Goal: Task Accomplishment & Management: Manage account settings

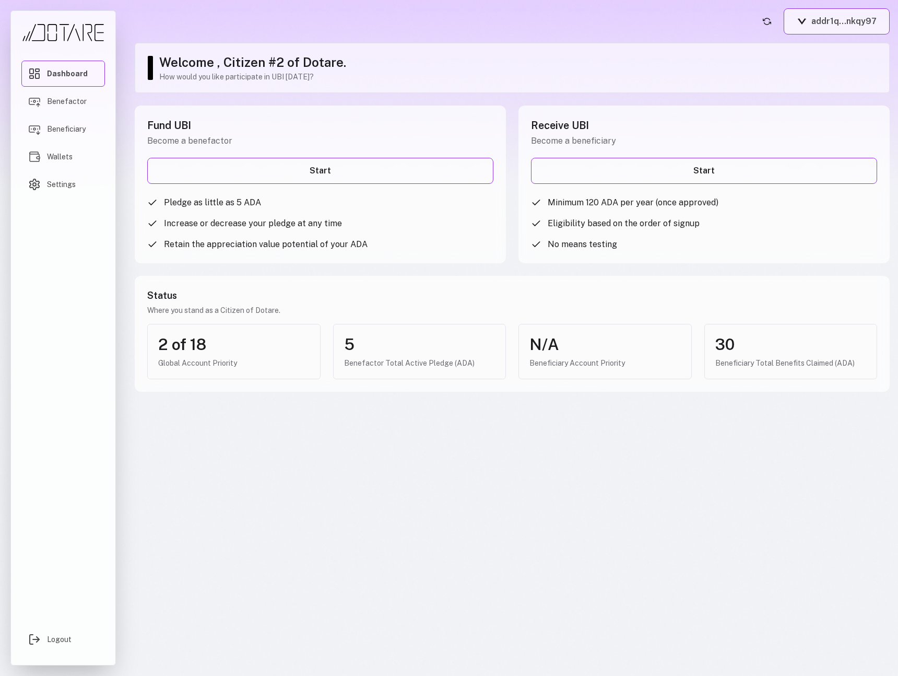
click at [825, 21] on button "addr1q...nkqy97" at bounding box center [837, 21] width 106 height 26
click at [818, 20] on button "addr1q...nkqy97" at bounding box center [837, 21] width 106 height 26
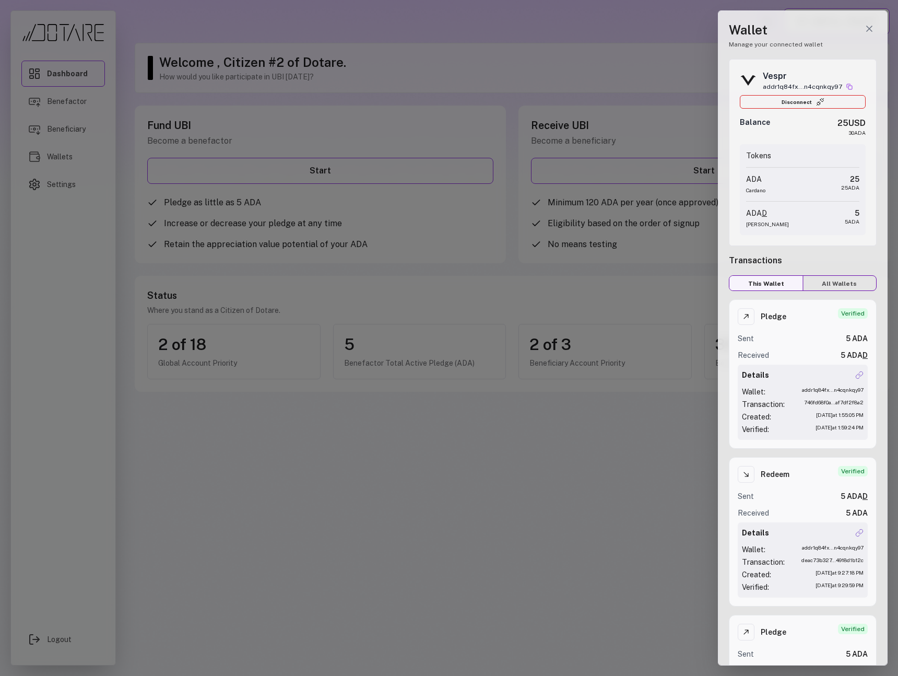
click at [839, 281] on button "All Wallets" at bounding box center [840, 284] width 74 height 16
click at [785, 281] on button "This Wallet" at bounding box center [766, 284] width 74 height 16
drag, startPoint x: 740, startPoint y: 122, endPoint x: 869, endPoint y: 123, distance: 129.0
click at [869, 123] on div "Vespr addr1q84fx...n4cqnkqy97 Disconnect Balance 25 USD 30 ADA Tokens ADA Carda…" at bounding box center [803, 152] width 148 height 187
click at [89, 79] on div at bounding box center [449, 338] width 898 height 676
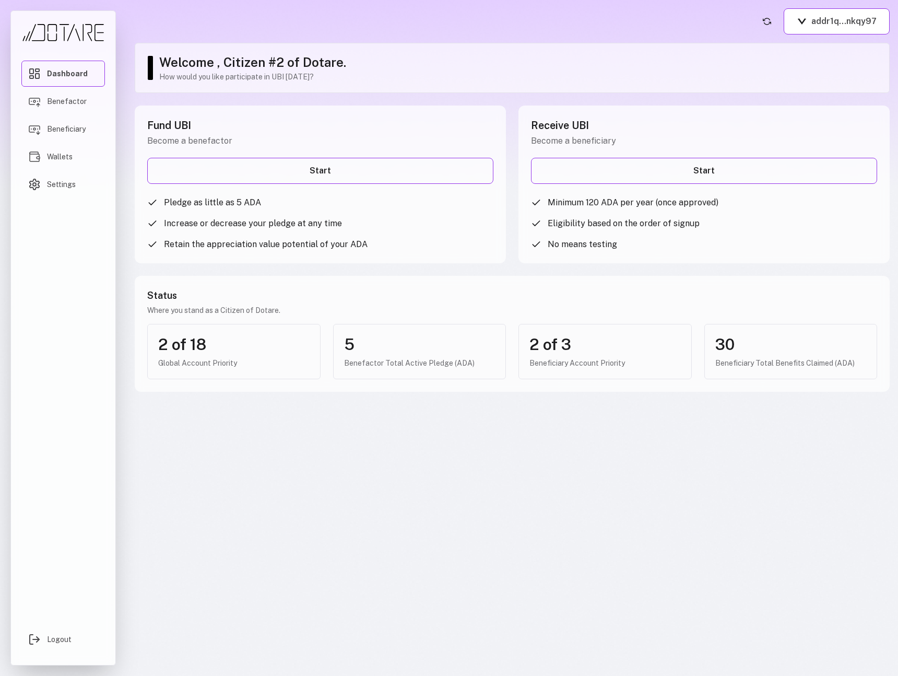
click at [98, 332] on div "Dashboard Benefactor Beneficiary Wallets Settings" at bounding box center [63, 334] width 84 height 547
click at [835, 25] on button "addr1q...nkqy97" at bounding box center [838, 21] width 106 height 26
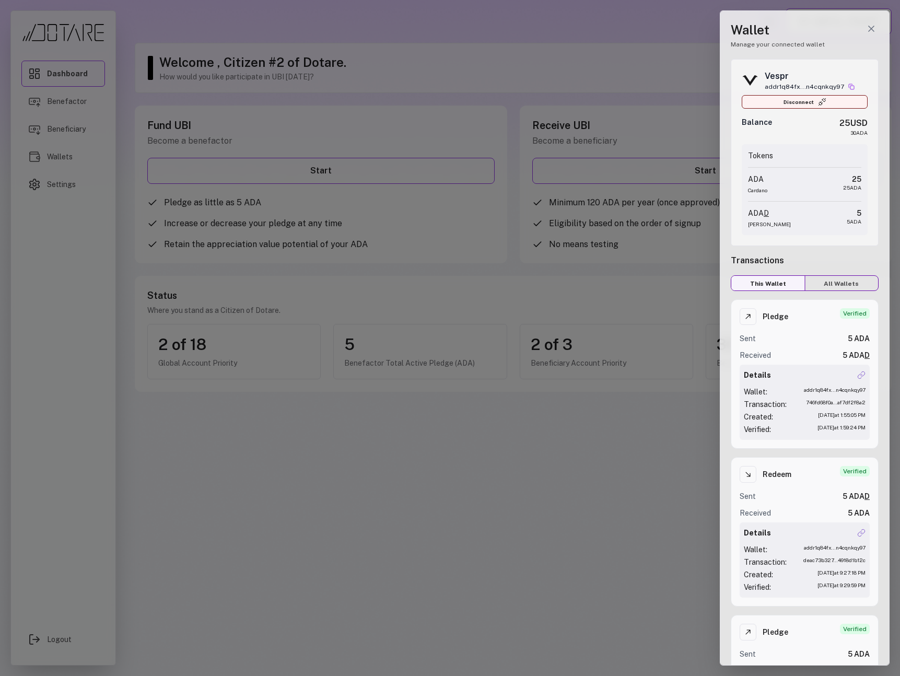
click at [783, 105] on button "Disconnect" at bounding box center [804, 102] width 126 height 14
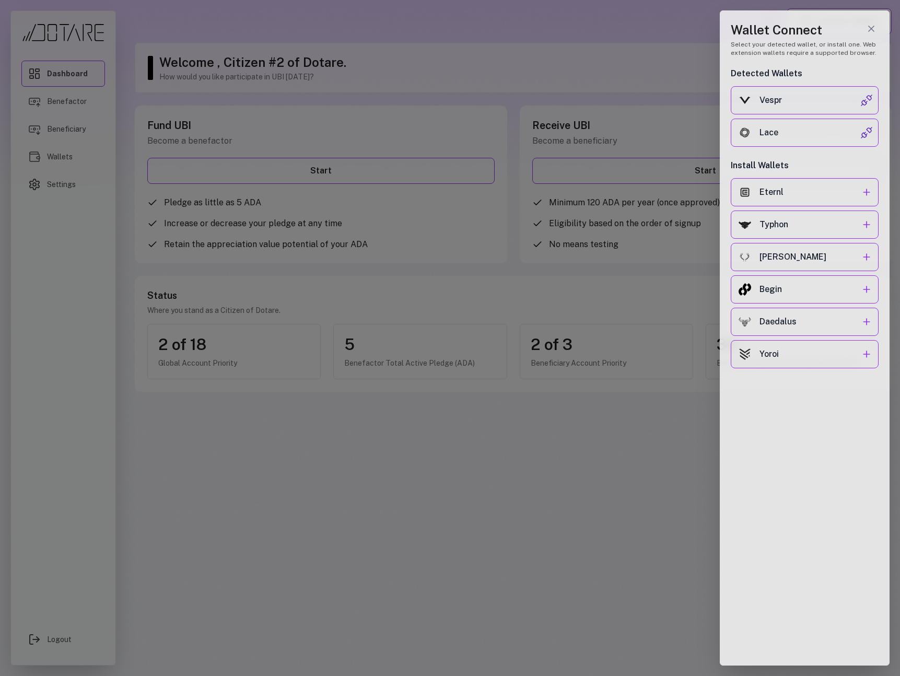
click at [630, 58] on div at bounding box center [450, 338] width 900 height 676
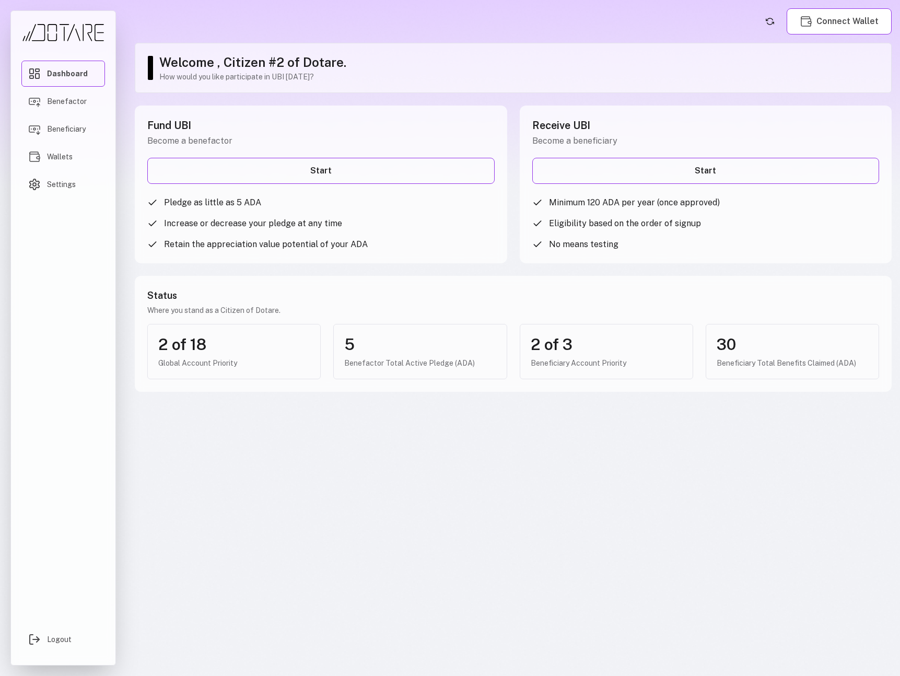
click at [651, 36] on main "Connect Wallet Welcome , Citizen #2 of Dotare. How would you like participate i…" at bounding box center [512, 338] width 773 height 676
click at [69, 101] on span "Benefactor" at bounding box center [67, 101] width 40 height 10
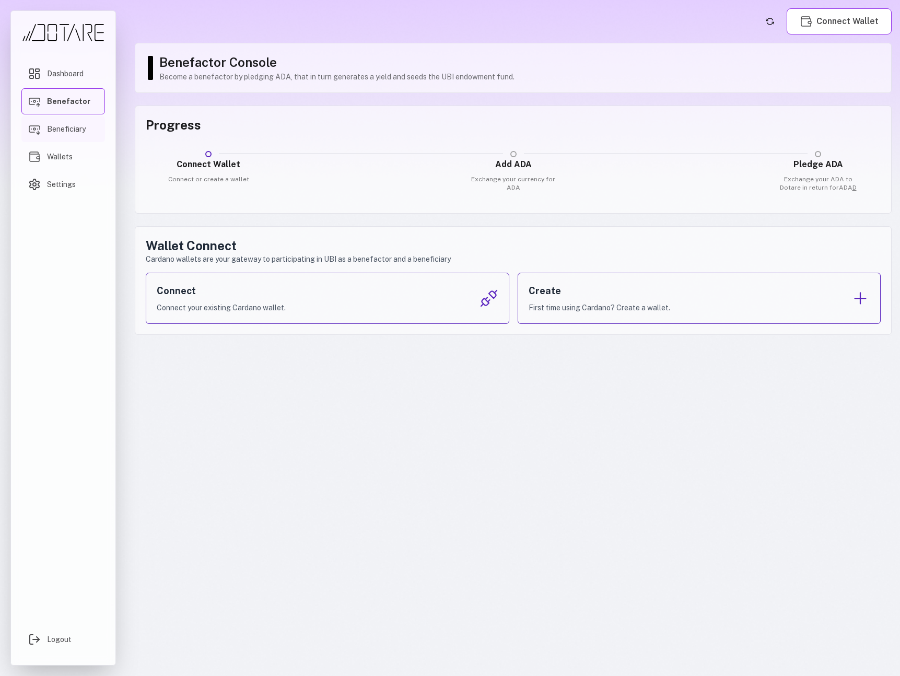
click at [63, 129] on span "Beneficiary" at bounding box center [66, 129] width 39 height 10
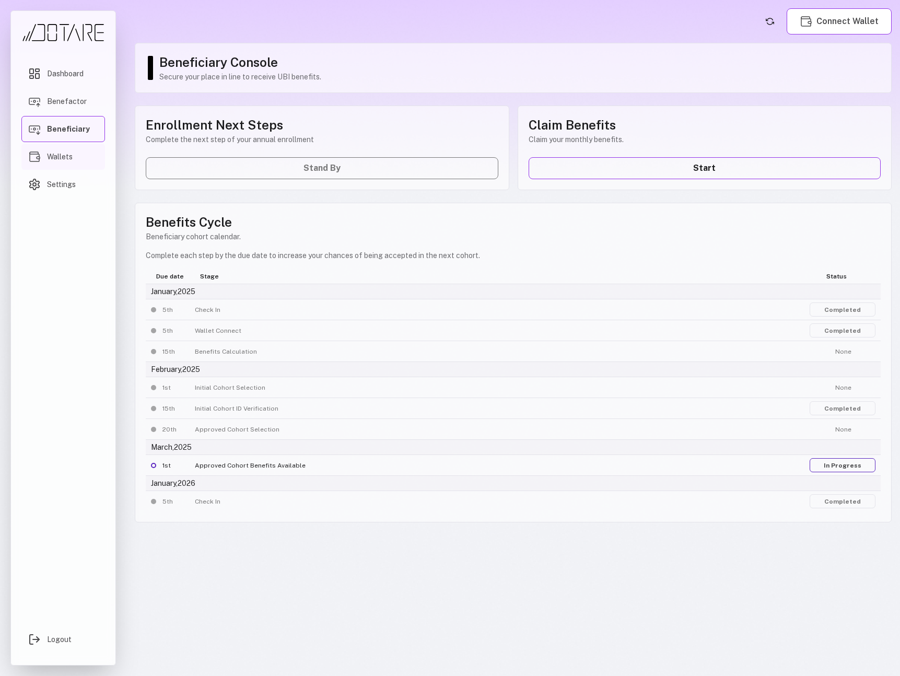
click at [63, 150] on link "Wallets" at bounding box center [63, 157] width 84 height 26
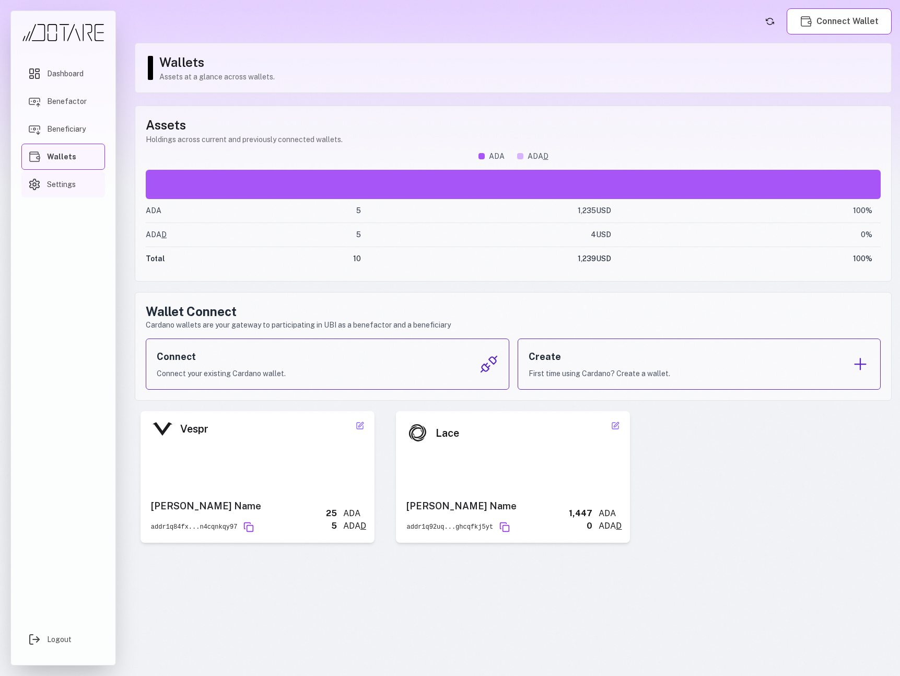
click at [63, 179] on span "Settings" at bounding box center [61, 184] width 29 height 10
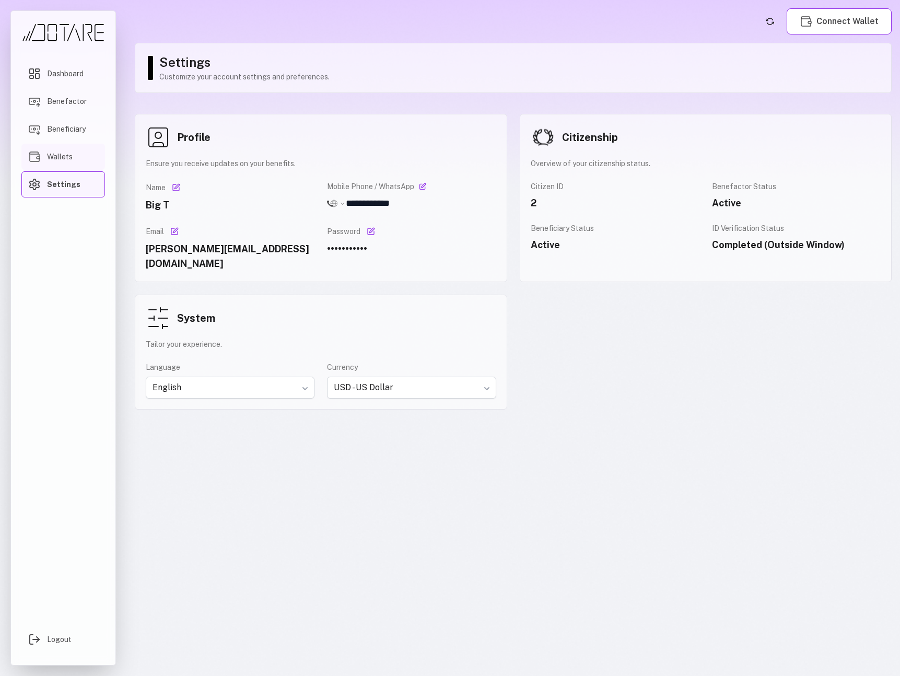
click at [69, 158] on span "Wallets" at bounding box center [60, 156] width 26 height 10
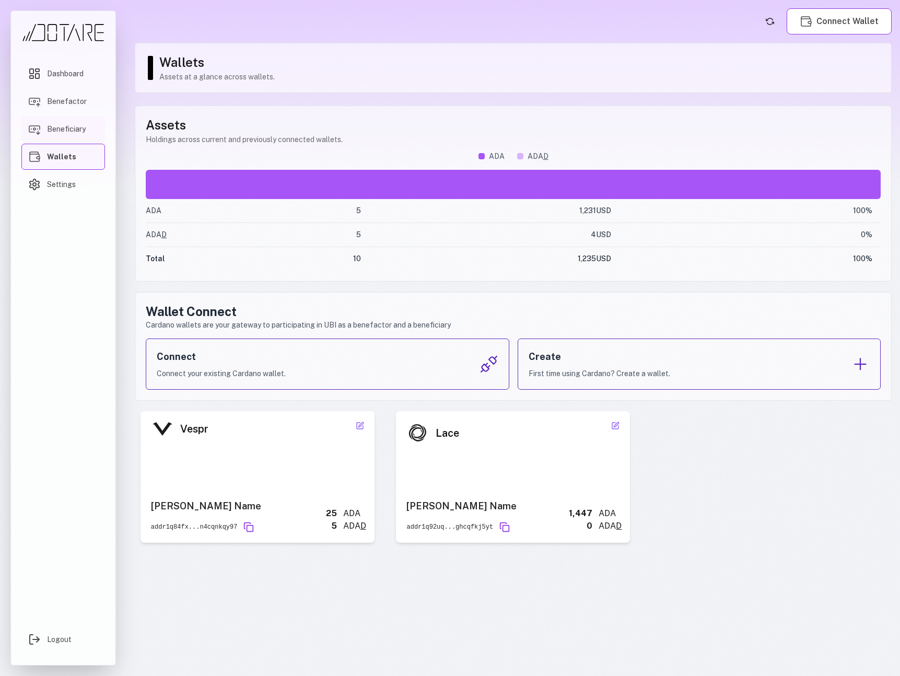
click at [68, 124] on span "Beneficiary" at bounding box center [66, 129] width 39 height 10
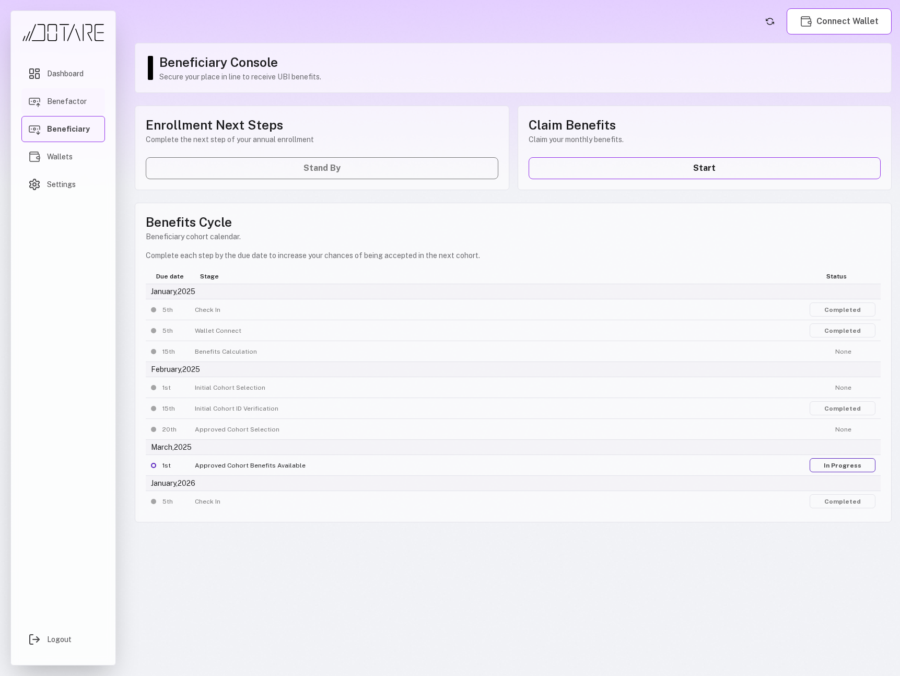
click at [65, 104] on span "Benefactor" at bounding box center [67, 101] width 40 height 10
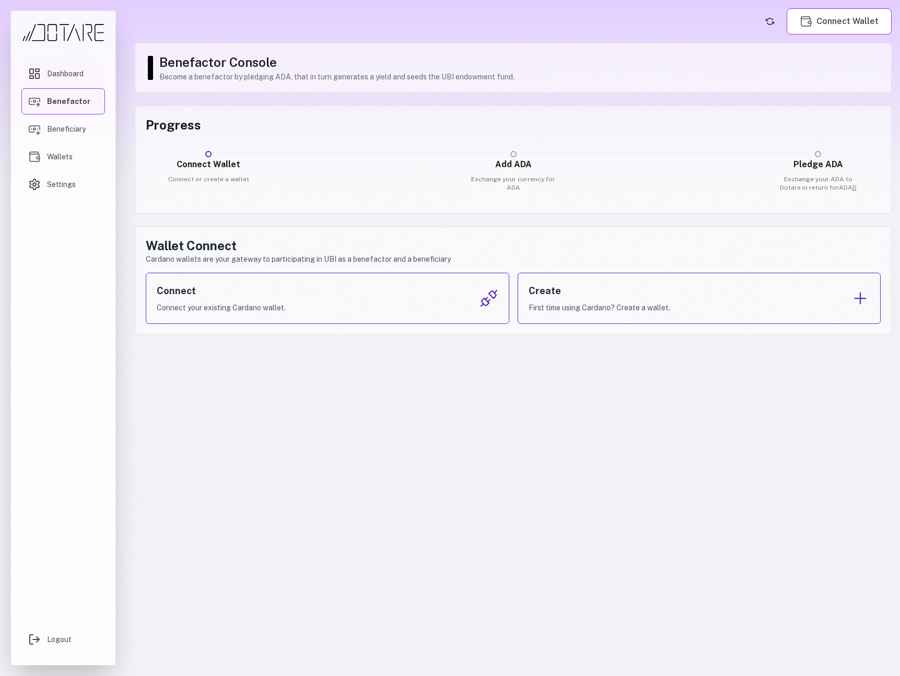
click at [61, 77] on span "Dashboard" at bounding box center [65, 73] width 37 height 10
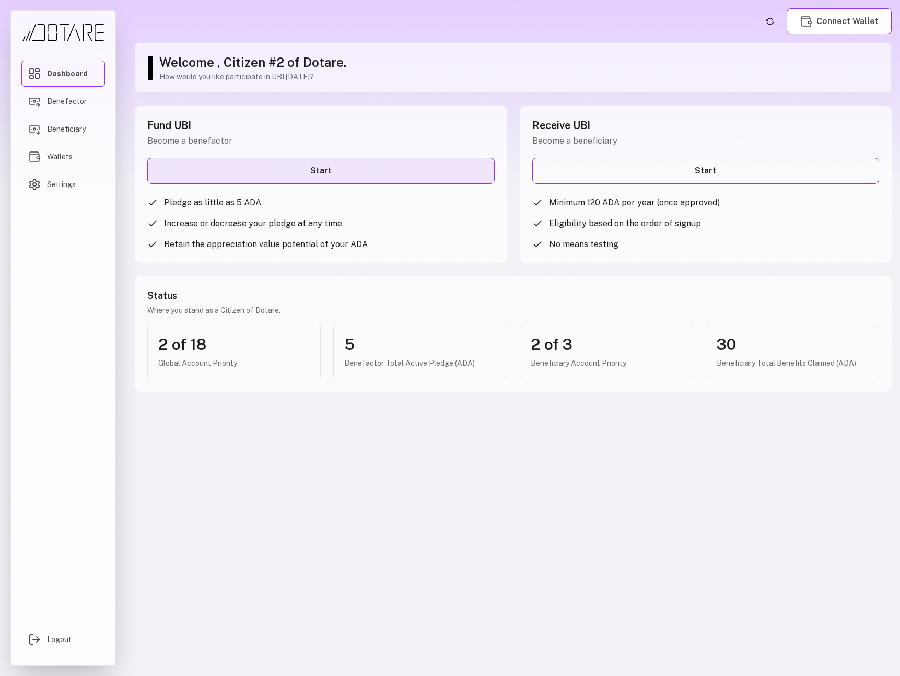
click at [216, 174] on link "Start" at bounding box center [320, 171] width 347 height 26
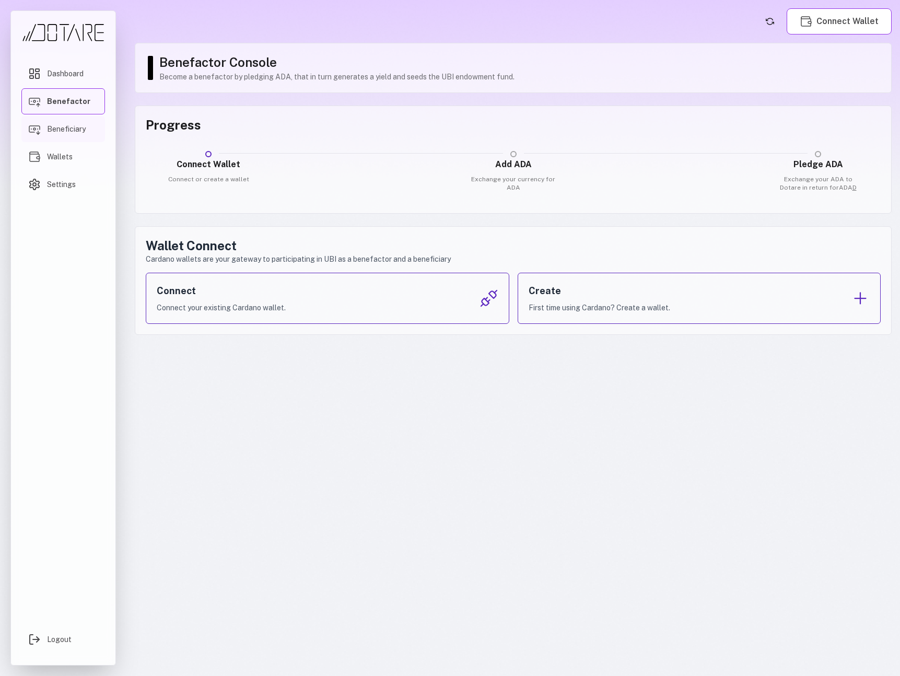
click at [65, 138] on link "Beneficiary" at bounding box center [63, 129] width 84 height 26
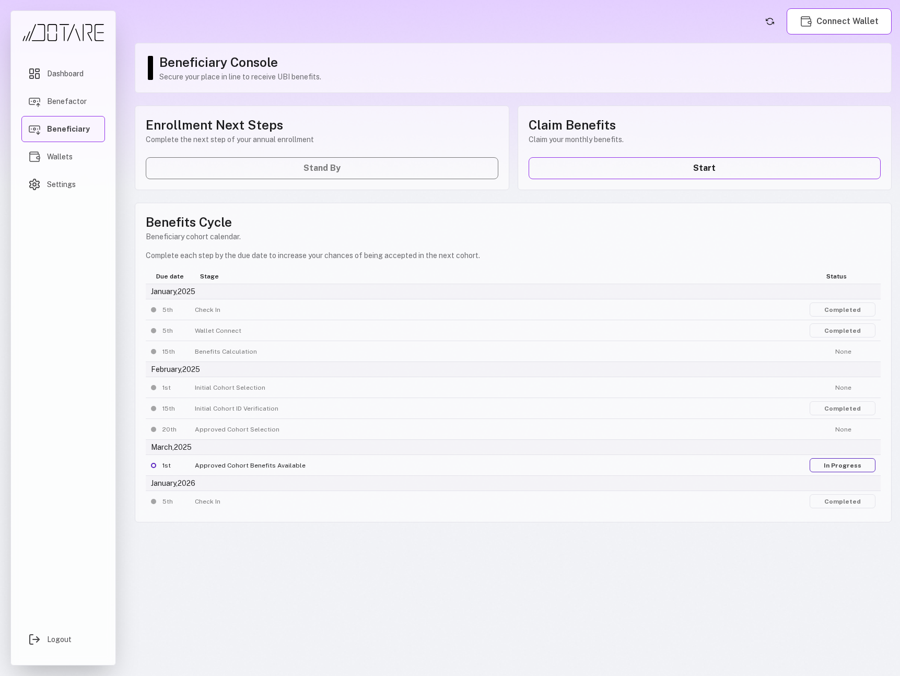
click at [216, 176] on div "Enrollment Next Steps Complete the next step of your annual enrollment Stand By" at bounding box center [322, 147] width 374 height 85
click at [598, 173] on link "Start" at bounding box center [704, 168] width 352 height 22
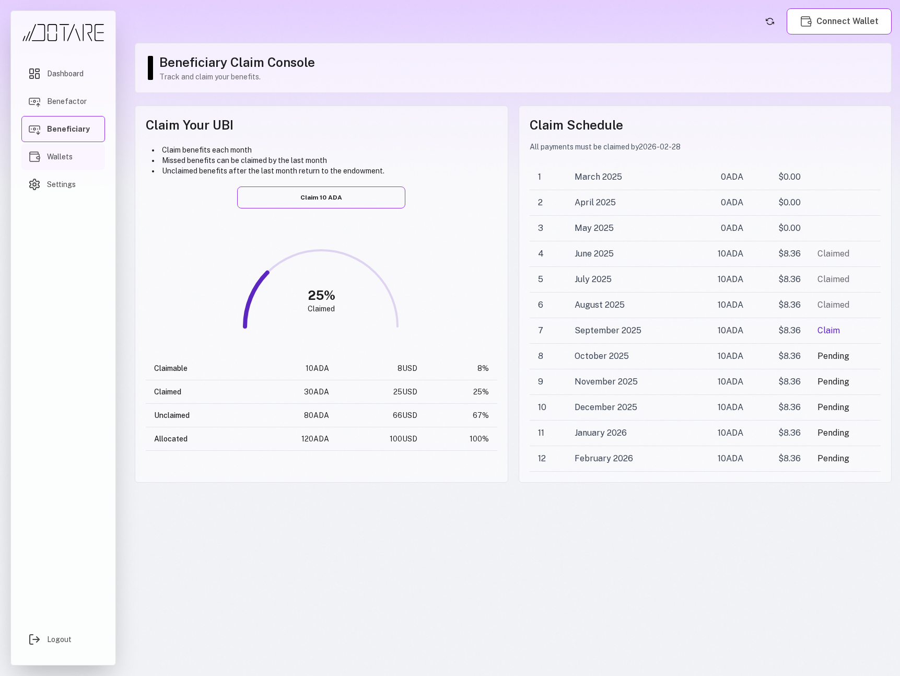
click at [55, 154] on span "Wallets" at bounding box center [60, 156] width 26 height 10
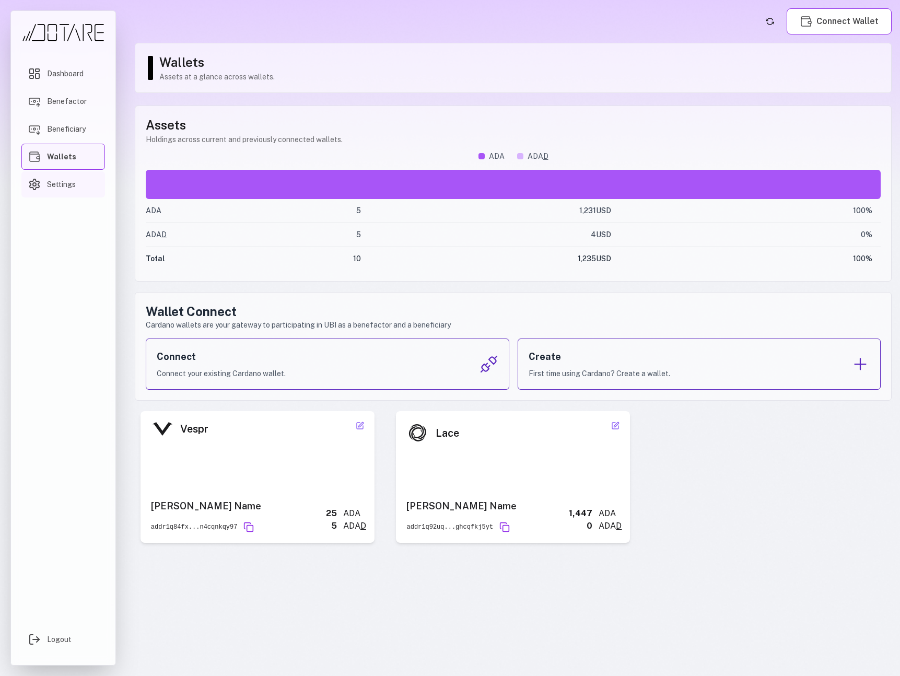
click at [65, 185] on span "Settings" at bounding box center [61, 184] width 29 height 10
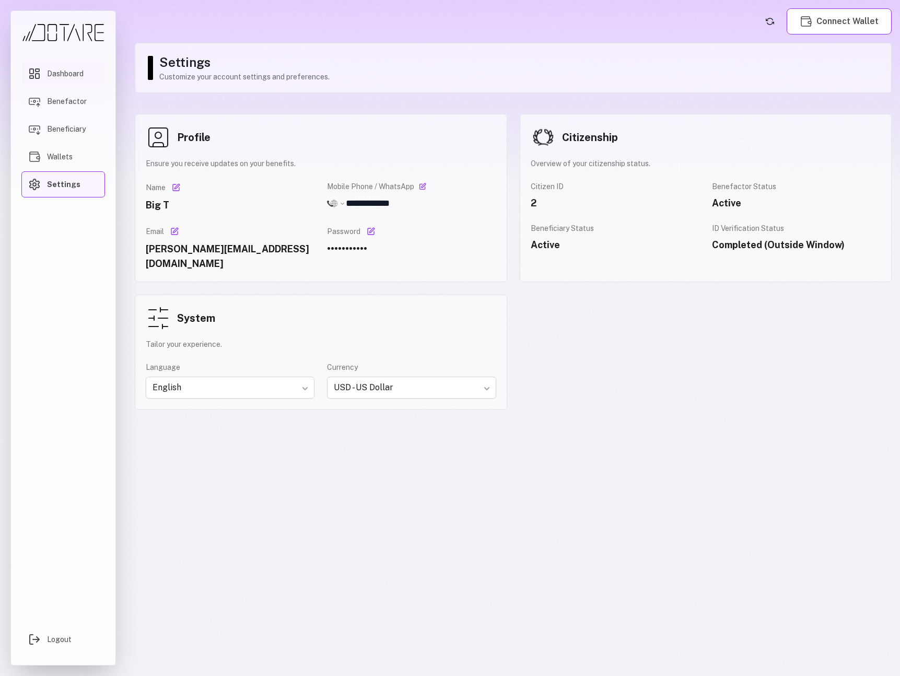
click at [55, 79] on link "Dashboard" at bounding box center [63, 74] width 84 height 26
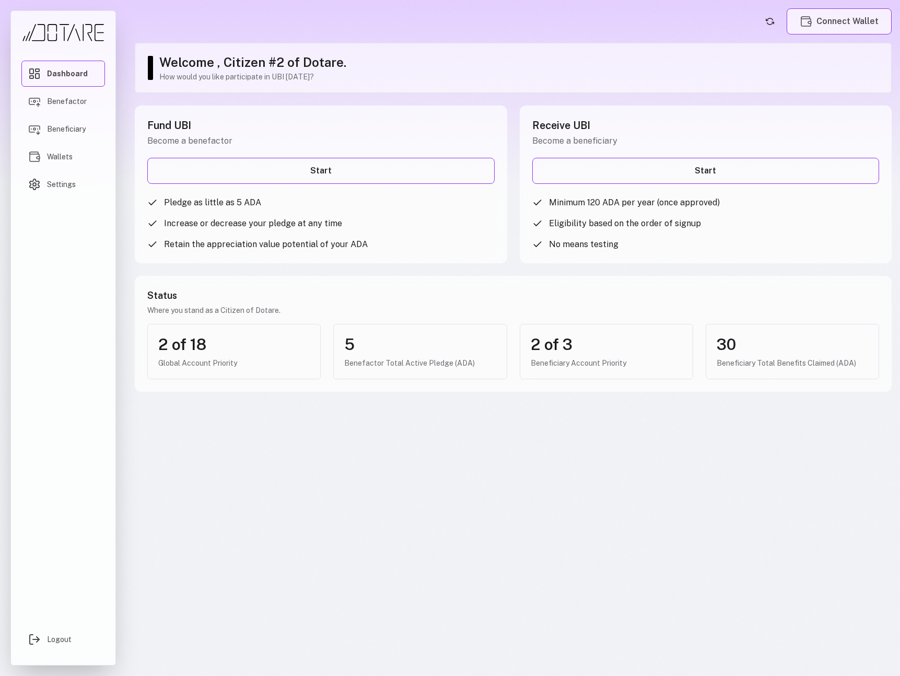
click at [825, 29] on button "Connect Wallet" at bounding box center [838, 21] width 105 height 26
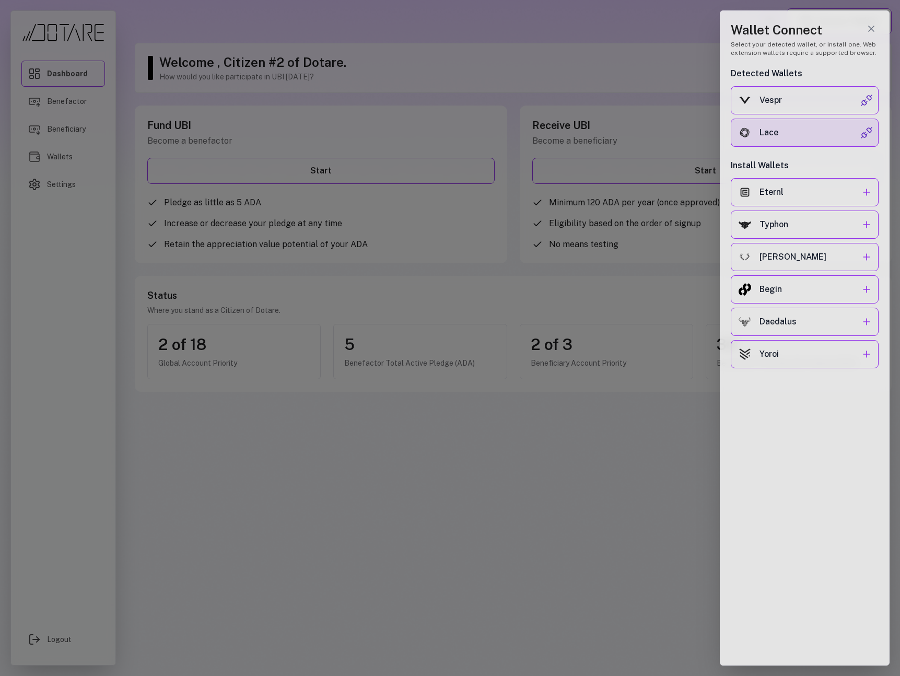
click at [817, 129] on div "Lace" at bounding box center [809, 132] width 101 height 13
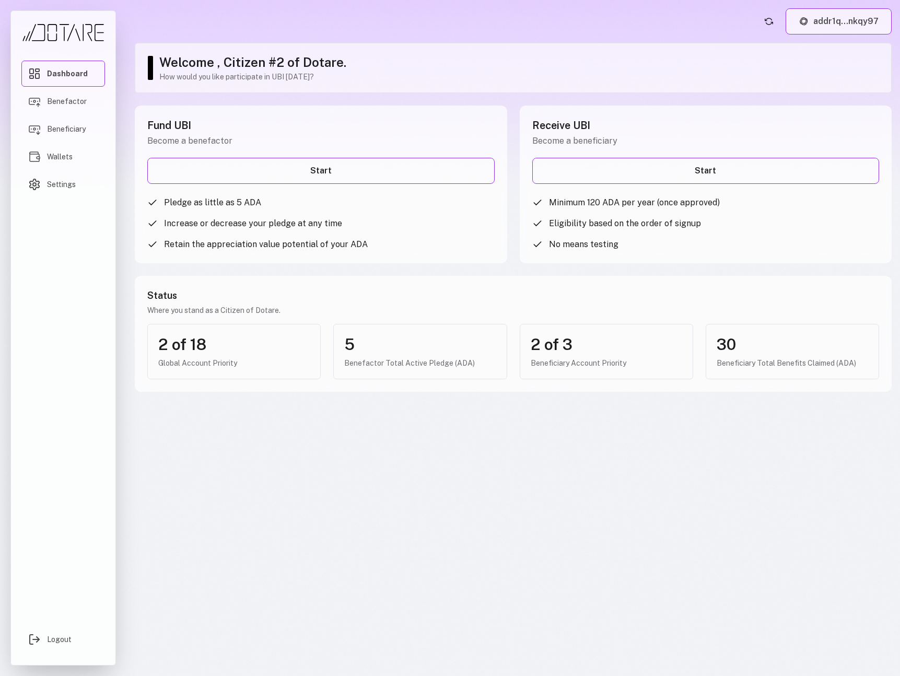
click at [827, 31] on button "addr1q...nkqy97" at bounding box center [838, 21] width 106 height 26
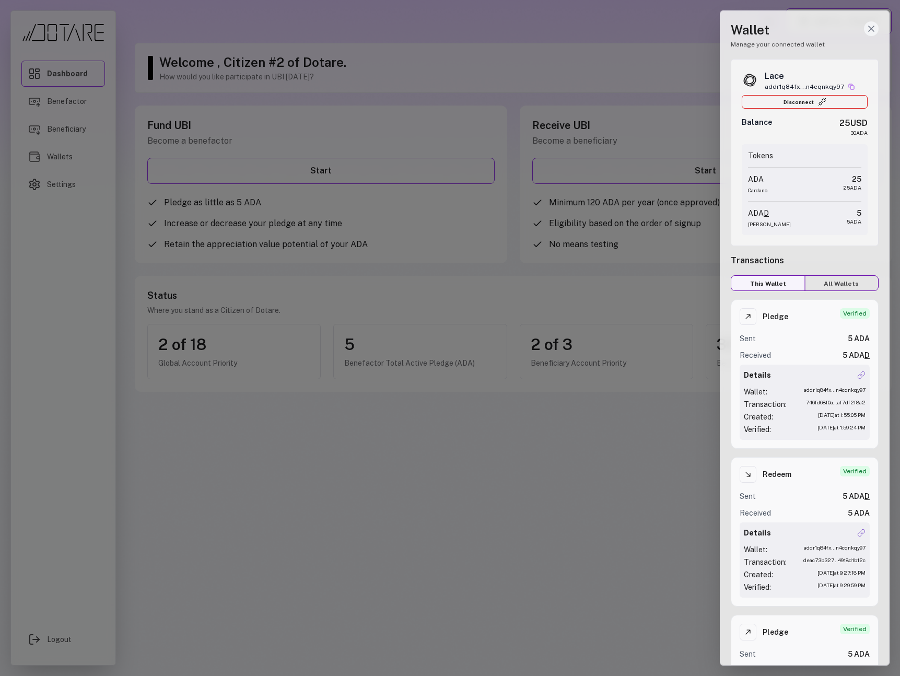
click at [870, 29] on line "Close wallet drawer" at bounding box center [870, 28] width 5 height 5
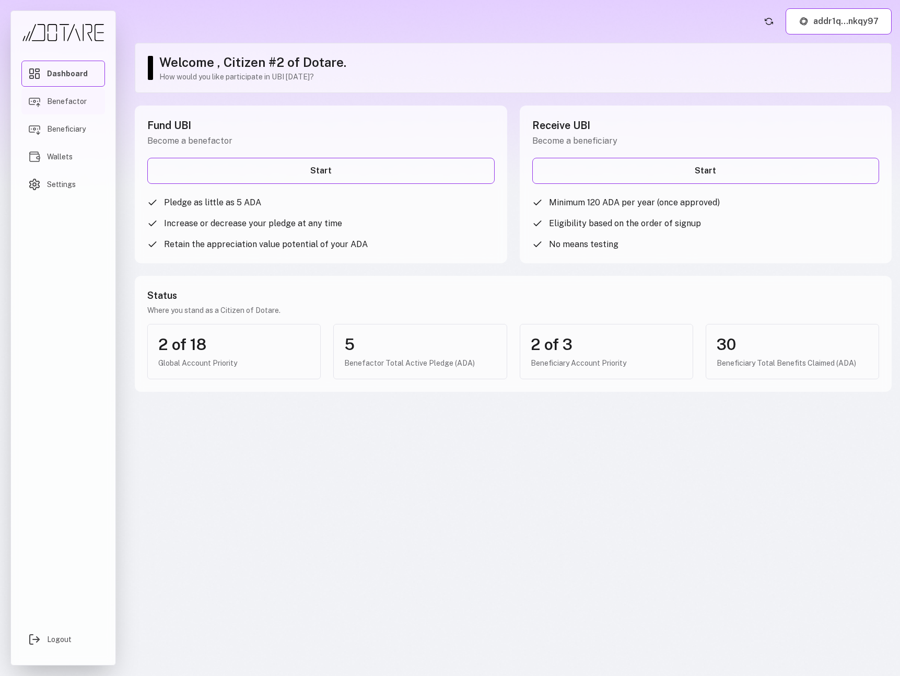
click at [68, 104] on span "Benefactor" at bounding box center [67, 101] width 40 height 10
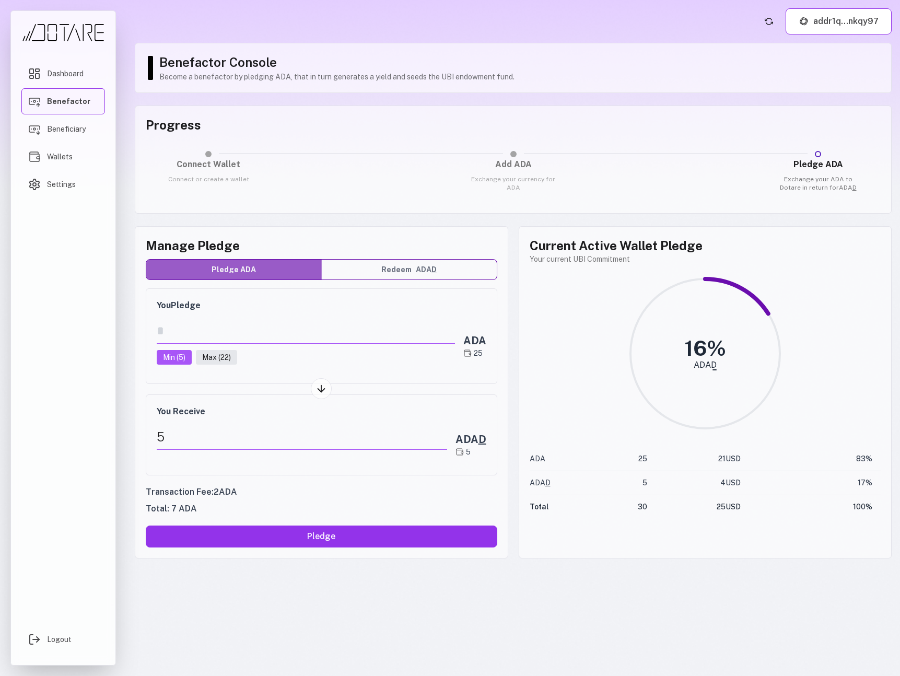
click at [135, 126] on div "Progress Connect Wallet Connect or create a wallet Add ADA Exchange your curren…" at bounding box center [513, 159] width 757 height 108
click at [843, 34] on button "addr1q...nkqy97" at bounding box center [838, 21] width 106 height 26
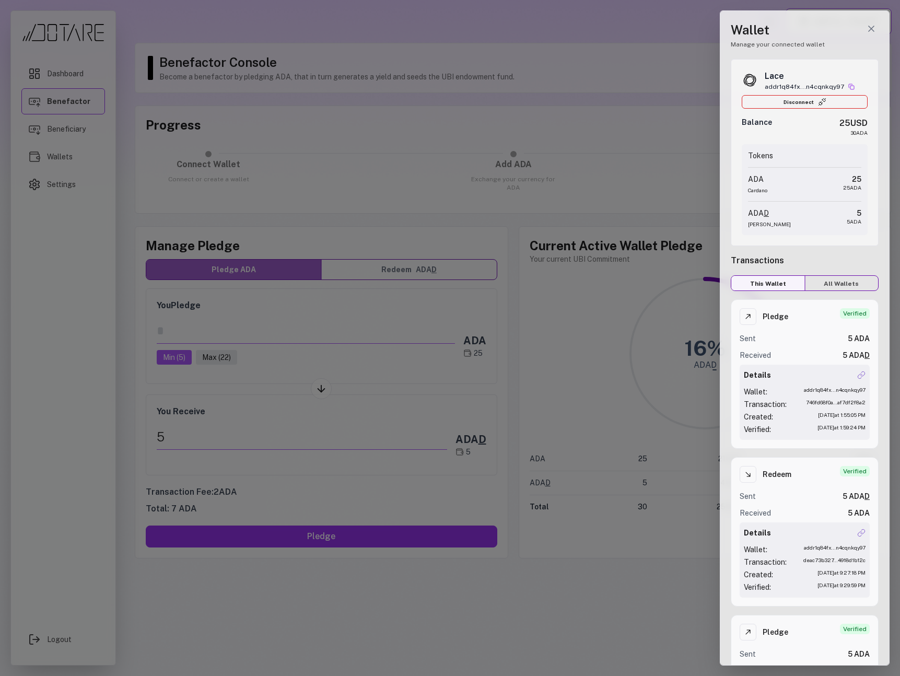
click at [555, 72] on div at bounding box center [450, 338] width 900 height 676
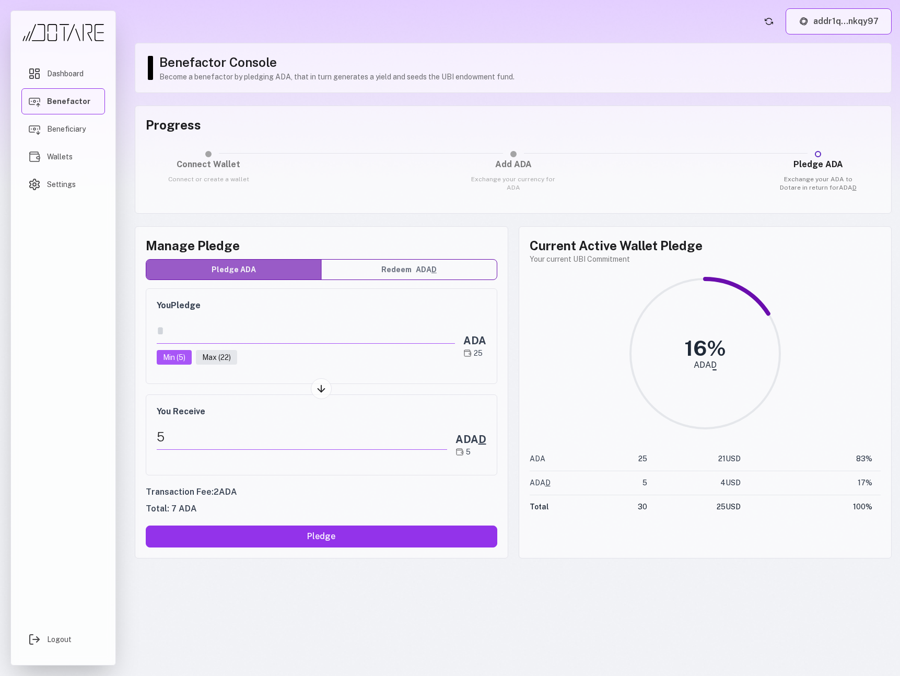
click at [832, 23] on button "addr1q...nkqy97" at bounding box center [838, 21] width 106 height 26
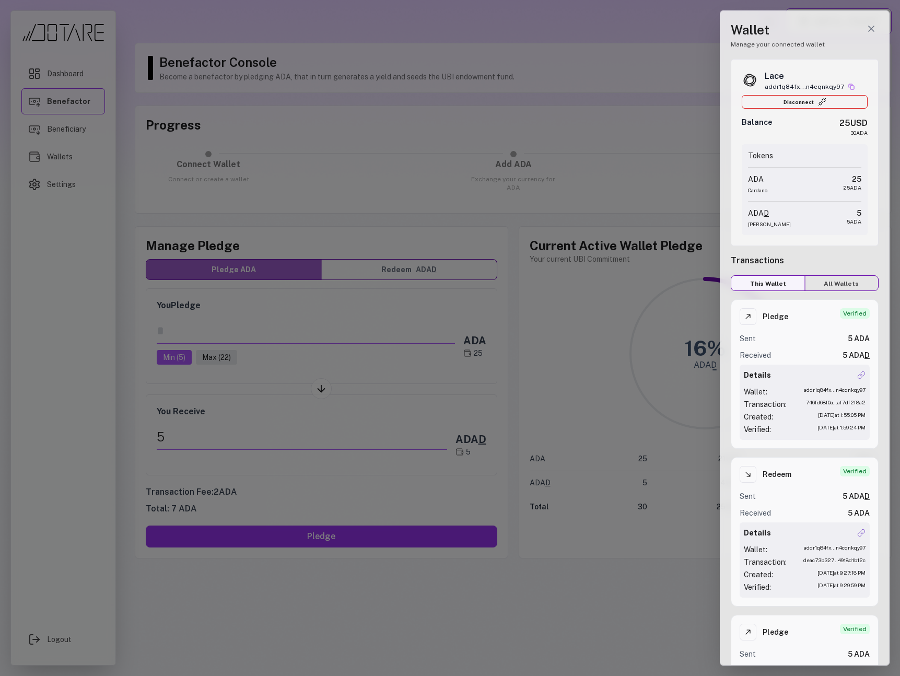
click at [589, 73] on div at bounding box center [450, 338] width 900 height 676
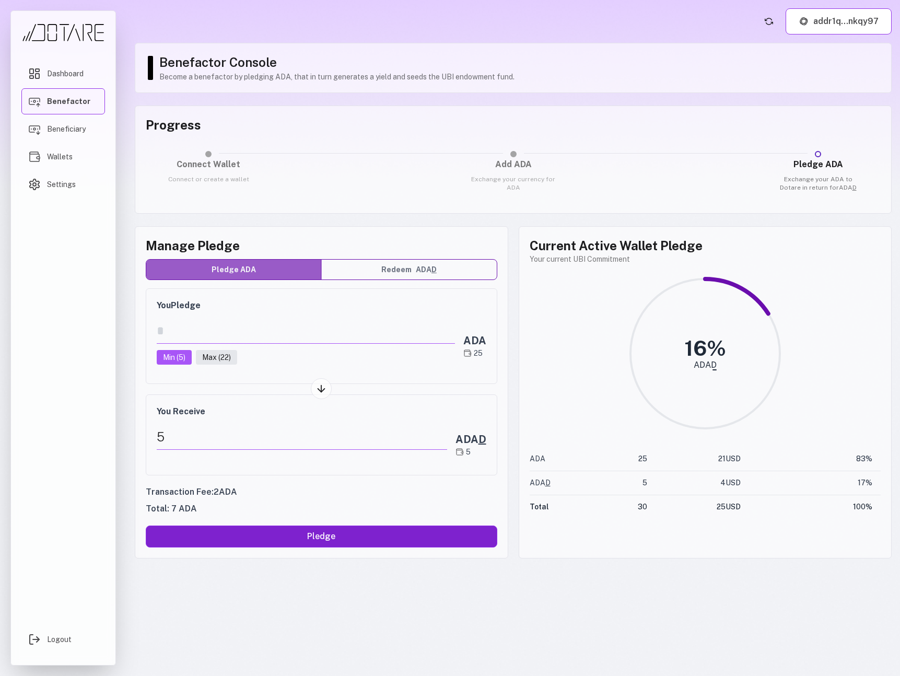
click at [326, 541] on button "Pledge" at bounding box center [321, 536] width 351 height 22
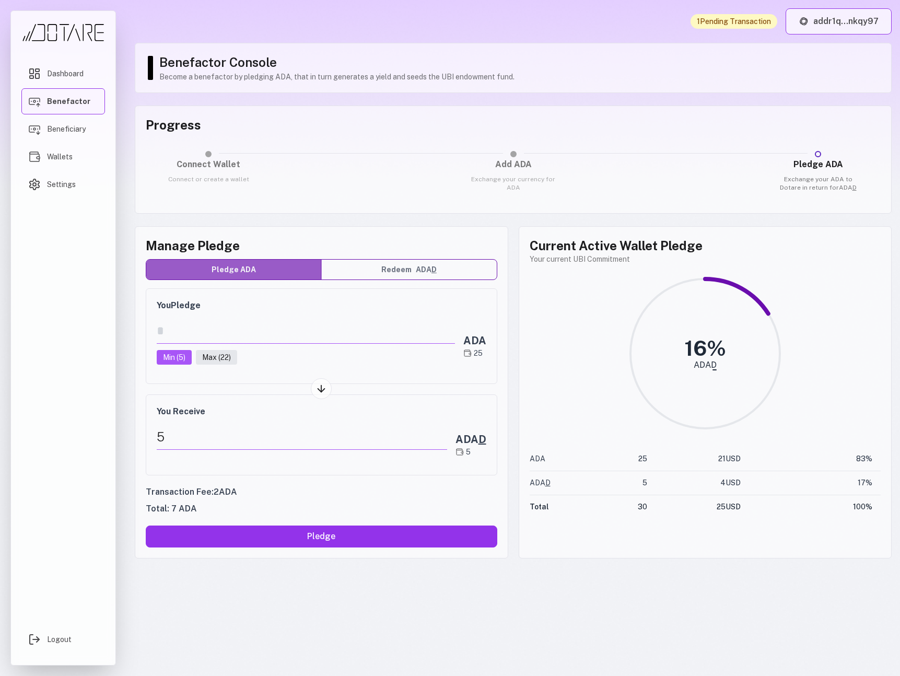
click at [821, 28] on button "addr1q...nkqy97" at bounding box center [838, 21] width 106 height 26
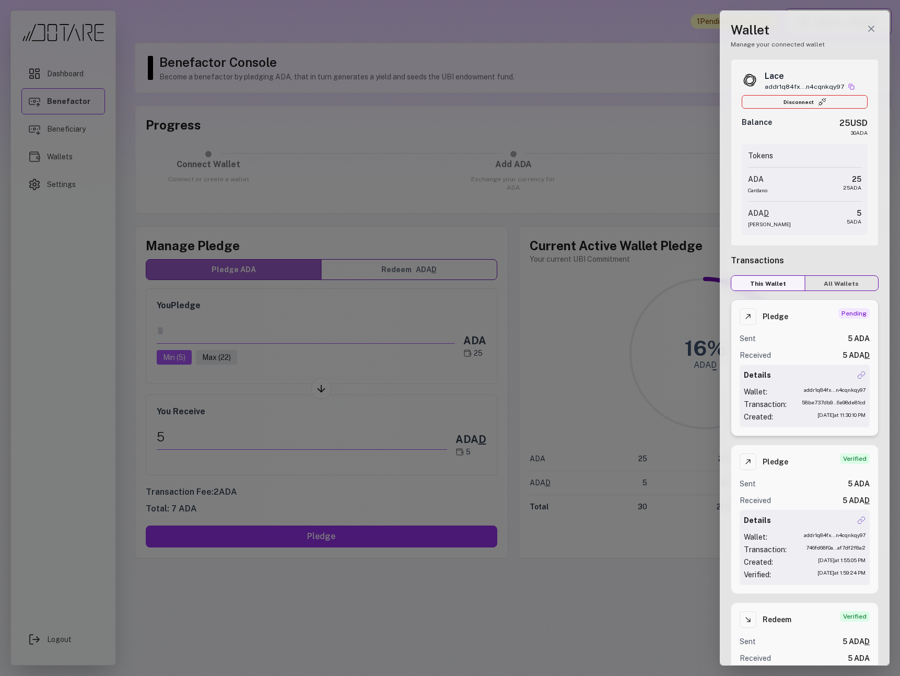
click at [851, 311] on span "Pending" at bounding box center [853, 313] width 31 height 10
click at [597, 39] on div at bounding box center [450, 338] width 900 height 676
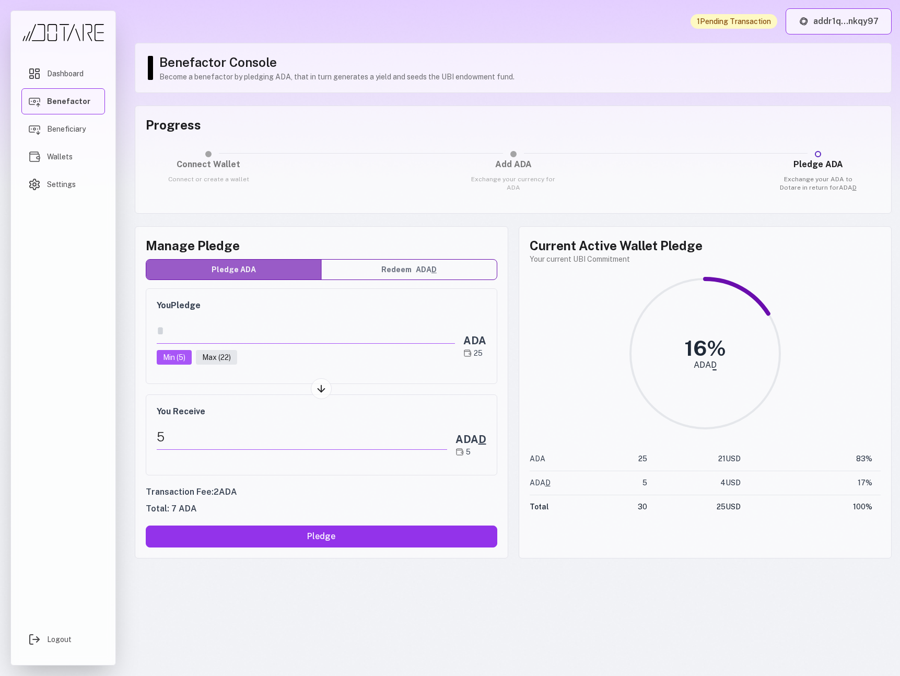
click at [825, 28] on button "addr1q...nkqy97" at bounding box center [838, 21] width 106 height 26
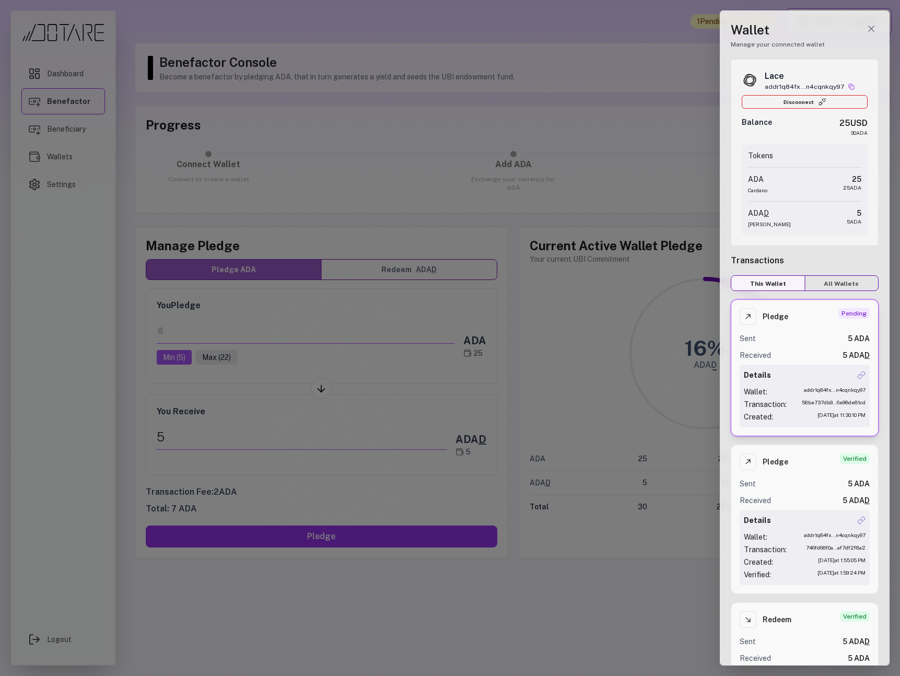
click at [825, 28] on h1 "Wallet" at bounding box center [805, 29] width 148 height 17
click at [642, 10] on div at bounding box center [450, 338] width 900 height 676
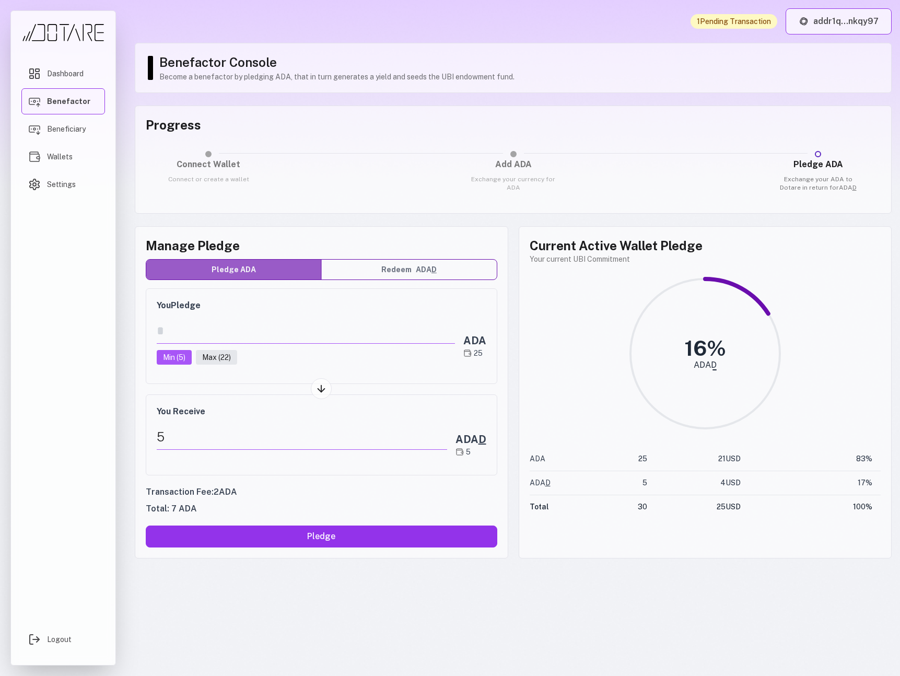
click at [827, 28] on button "addr1q...nkqy97" at bounding box center [838, 21] width 106 height 26
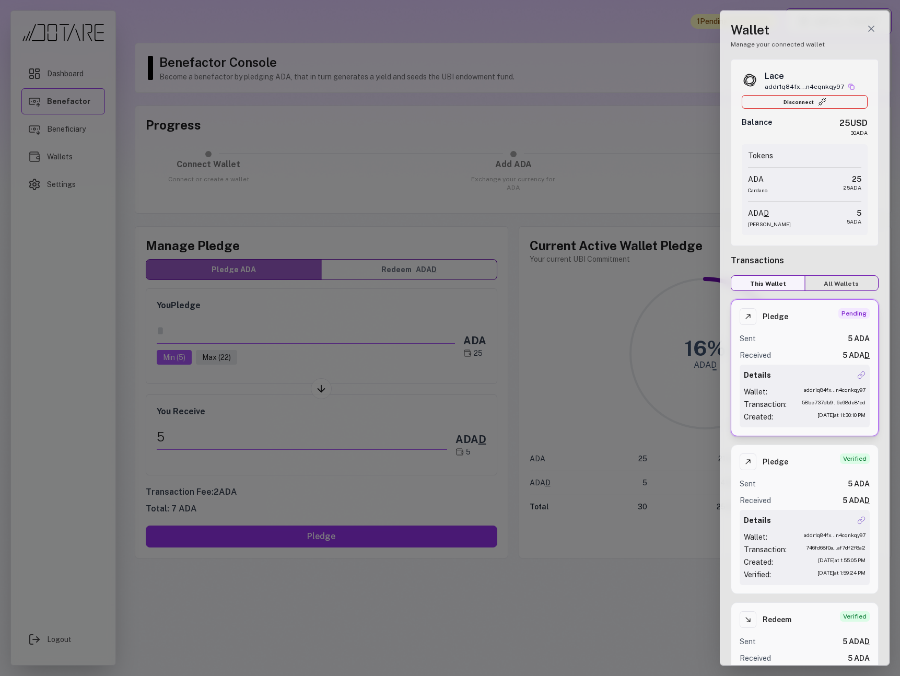
click at [793, 242] on div "Lace addr1q84fx...n4cqnkqy97 Disconnect Balance 25 USD 30 ADA Tokens ADA Cardan…" at bounding box center [805, 152] width 148 height 187
click at [796, 509] on div "Pledge Verified Sent 5 ADA Received 5 ADA D Details Wallet: addr1q84fx...n4cqnk…" at bounding box center [805, 518] width 148 height 149
click at [806, 395] on div "addr1q84fx...n4cqnkqy97" at bounding box center [835, 391] width 62 height 10
click at [678, 202] on div at bounding box center [450, 338] width 900 height 676
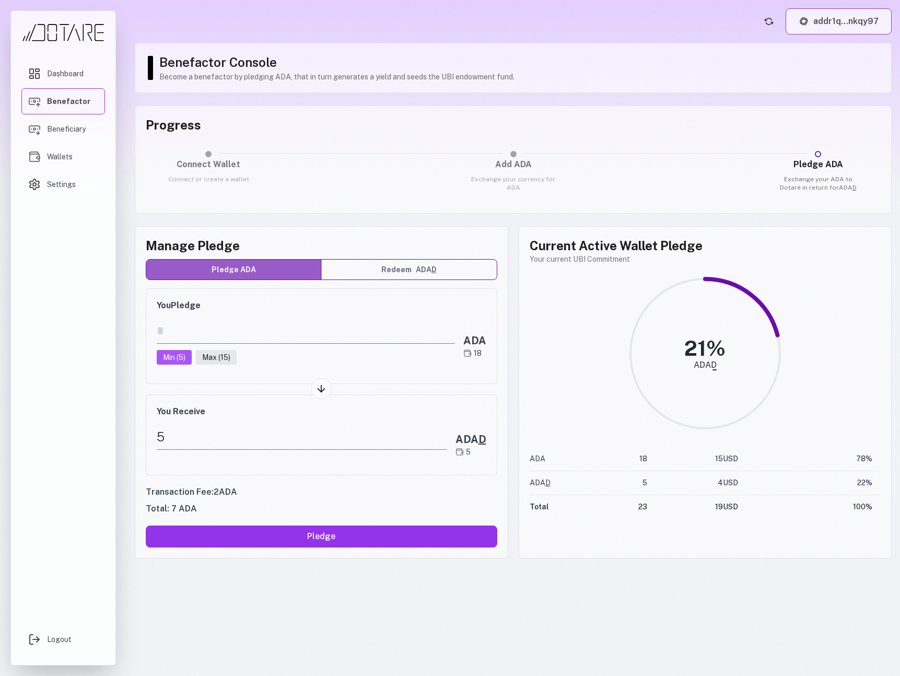
click at [831, 23] on button "addr1q...nkqy97" at bounding box center [838, 21] width 106 height 26
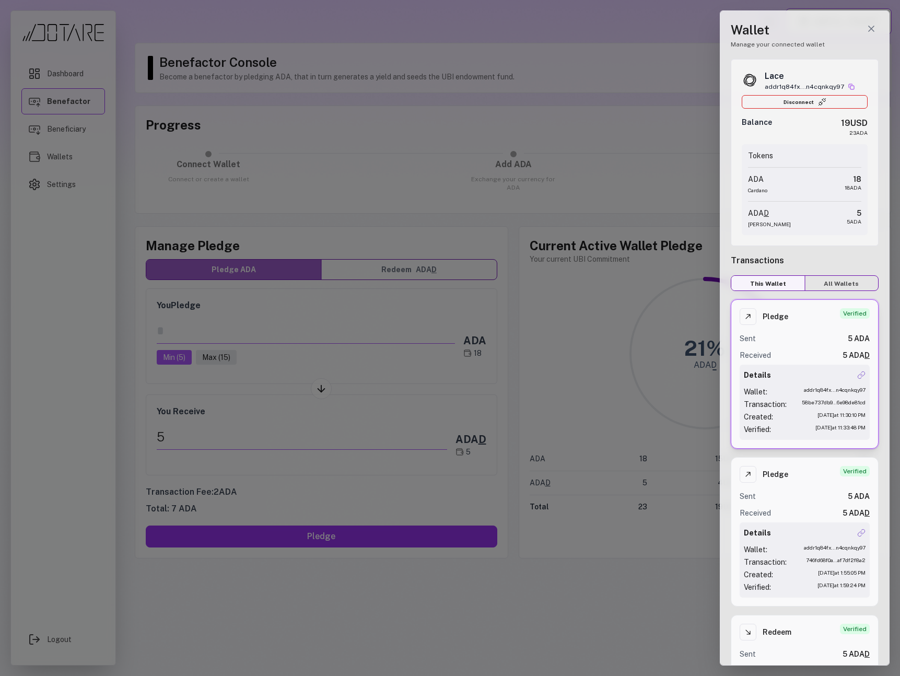
click at [462, 137] on div at bounding box center [450, 338] width 900 height 676
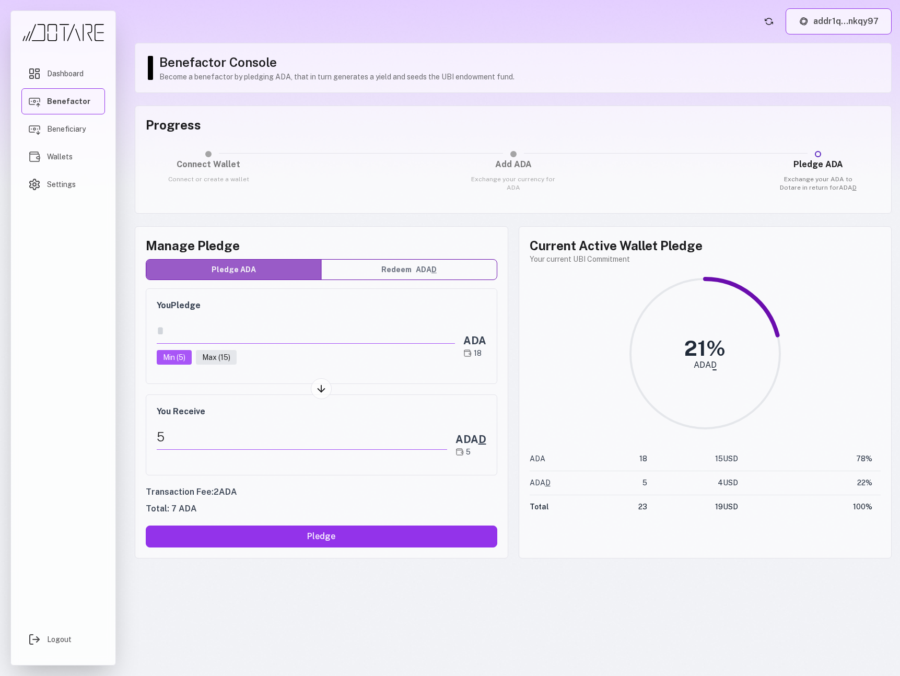
click at [812, 29] on button "addr1q...nkqy97" at bounding box center [838, 21] width 106 height 26
click at [838, 20] on button "addr1q...nkqy97" at bounding box center [838, 21] width 106 height 26
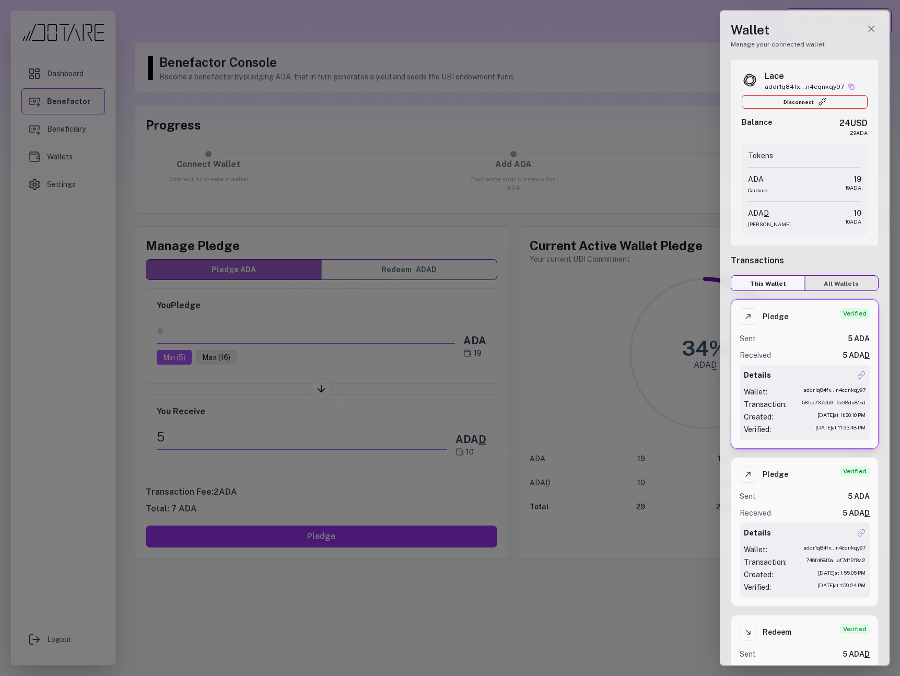
click at [681, 49] on div at bounding box center [450, 338] width 900 height 676
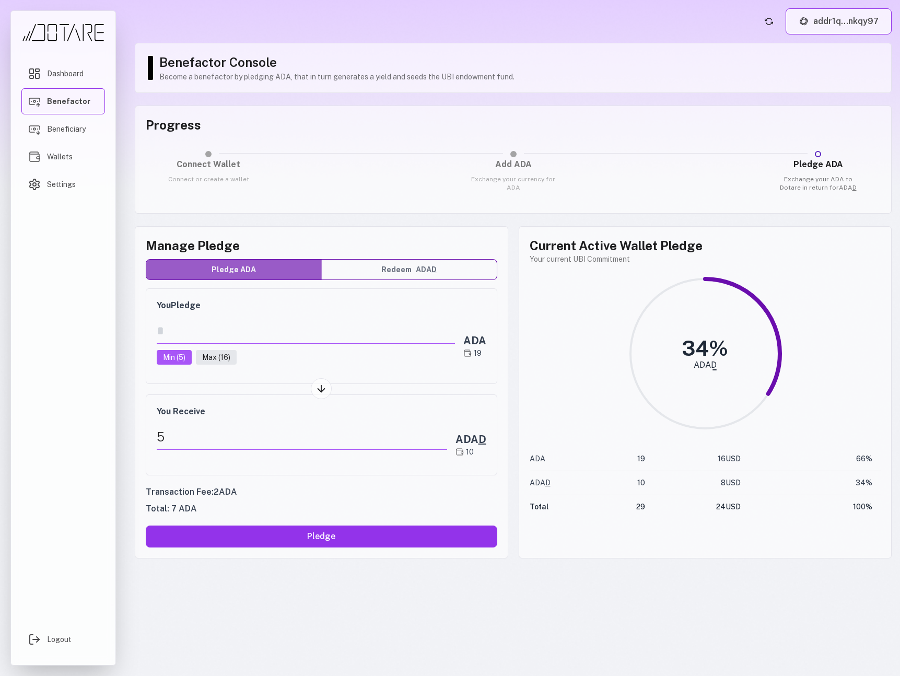
click at [814, 24] on button "addr1q...nkqy97" at bounding box center [838, 21] width 106 height 26
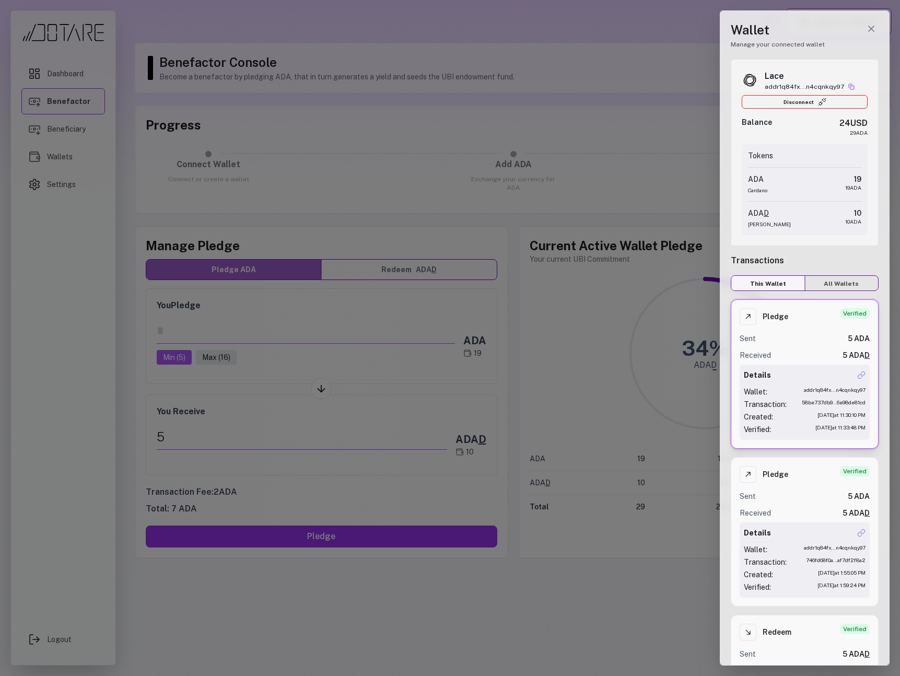
click at [814, 24] on h1 "Wallet" at bounding box center [805, 29] width 148 height 17
click at [645, 19] on div at bounding box center [450, 338] width 900 height 676
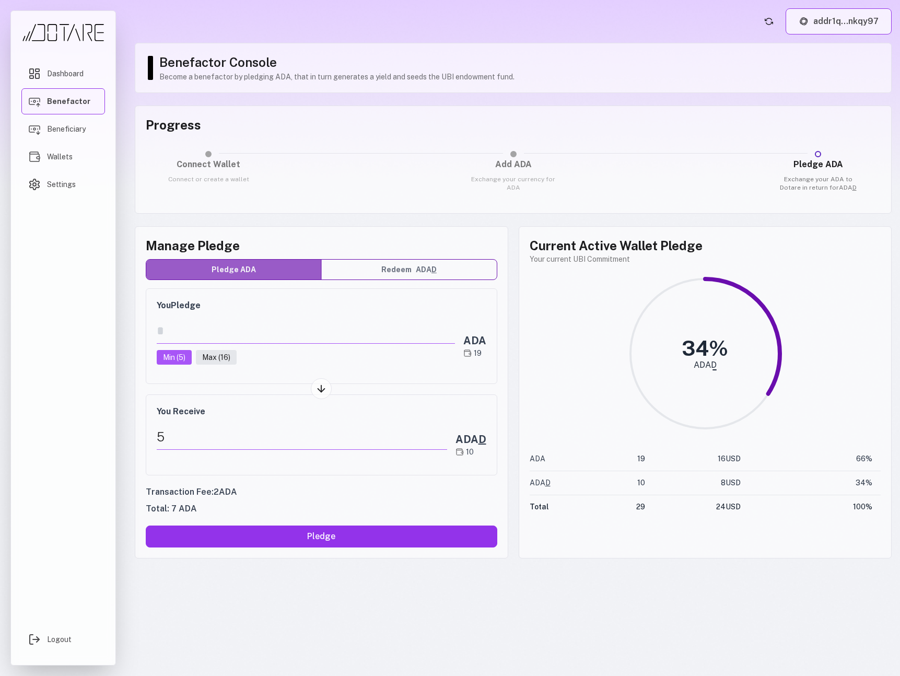
click at [835, 13] on button "addr1q...nkqy97" at bounding box center [838, 21] width 106 height 26
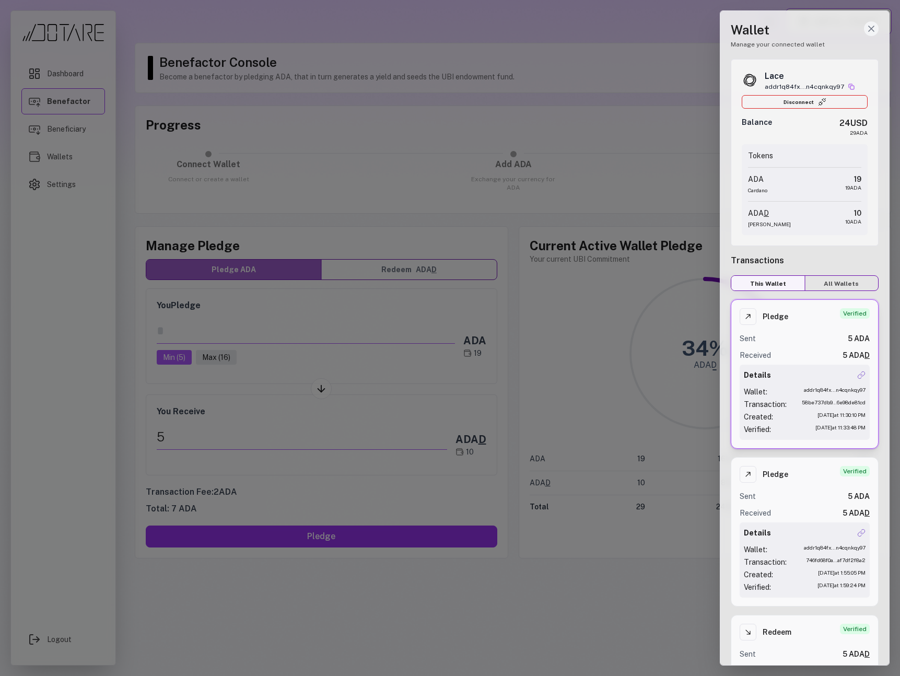
click at [870, 29] on icon "Close wallet drawer" at bounding box center [871, 28] width 10 height 10
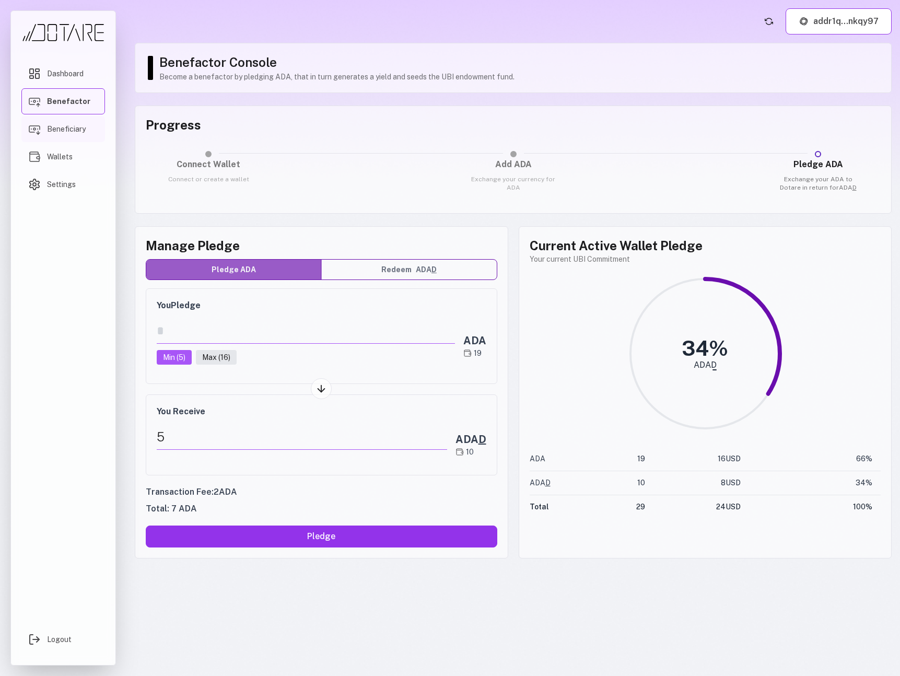
click at [76, 131] on span "Beneficiary" at bounding box center [66, 129] width 39 height 10
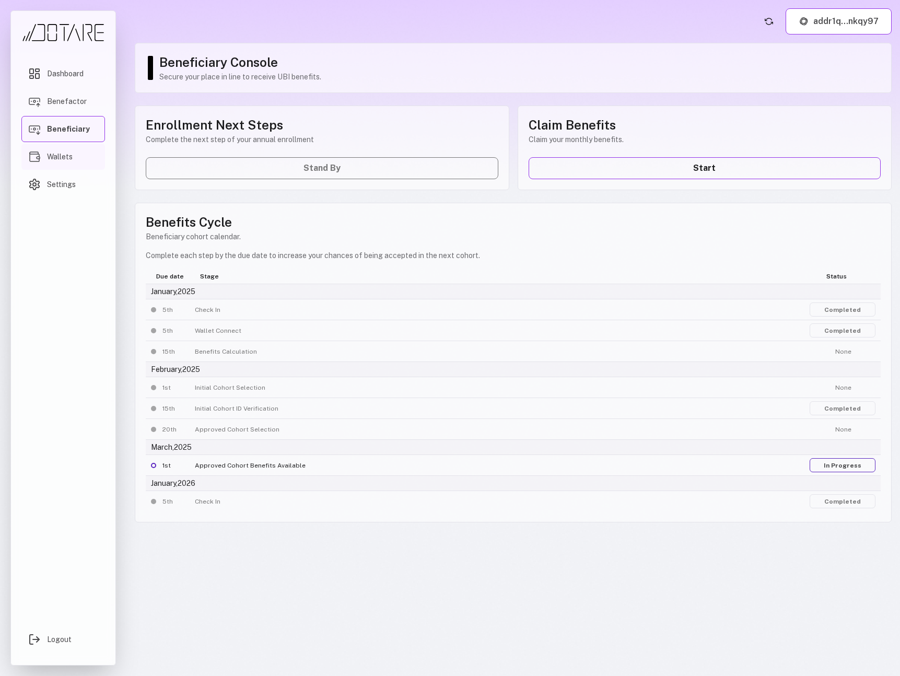
click at [68, 149] on link "Wallets" at bounding box center [63, 157] width 84 height 26
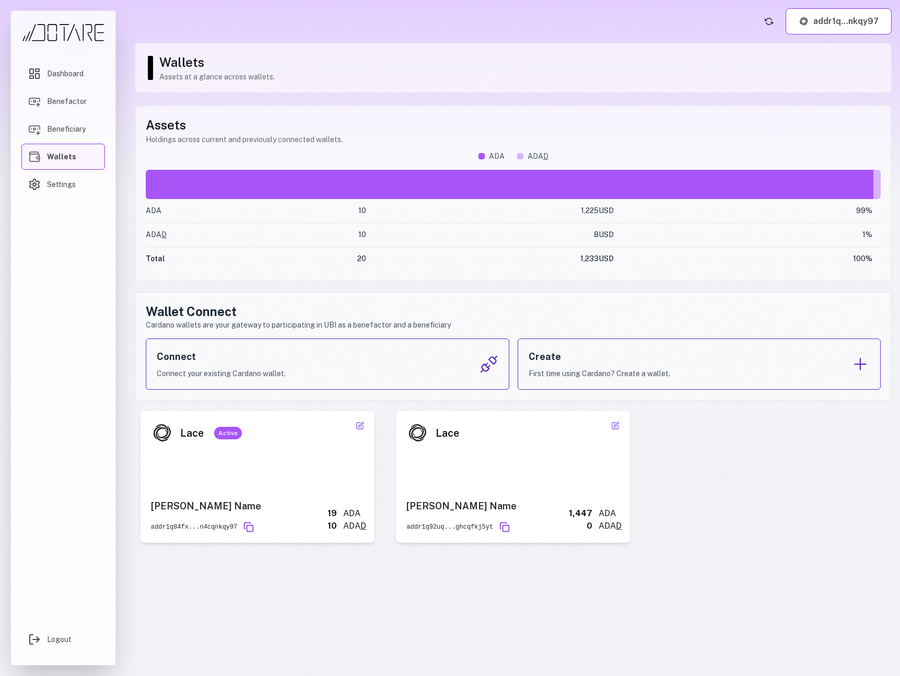
click at [291, 476] on div "Lace Active Nick Name addr1q84fx...n4cqnkqy97 19 ADA 10 ADA D" at bounding box center [257, 477] width 234 height 132
click at [477, 472] on div "Lace Nick Name addr1q92uq...ghcqfkj5yt 1,447 ADA 0 ADA D" at bounding box center [513, 477] width 234 height 132
click at [508, 462] on div "Lace Nick Name addr1q92uq...ghcqfkj5yt 1,447 ADA 0 ADA D" at bounding box center [513, 477] width 234 height 132
click at [340, 468] on div "Lace Active Nick Name addr1q84fx...n4cqnkqy97 19 ADA 10 ADA D" at bounding box center [257, 477] width 234 height 132
click at [232, 433] on div "Active" at bounding box center [228, 433] width 28 height 13
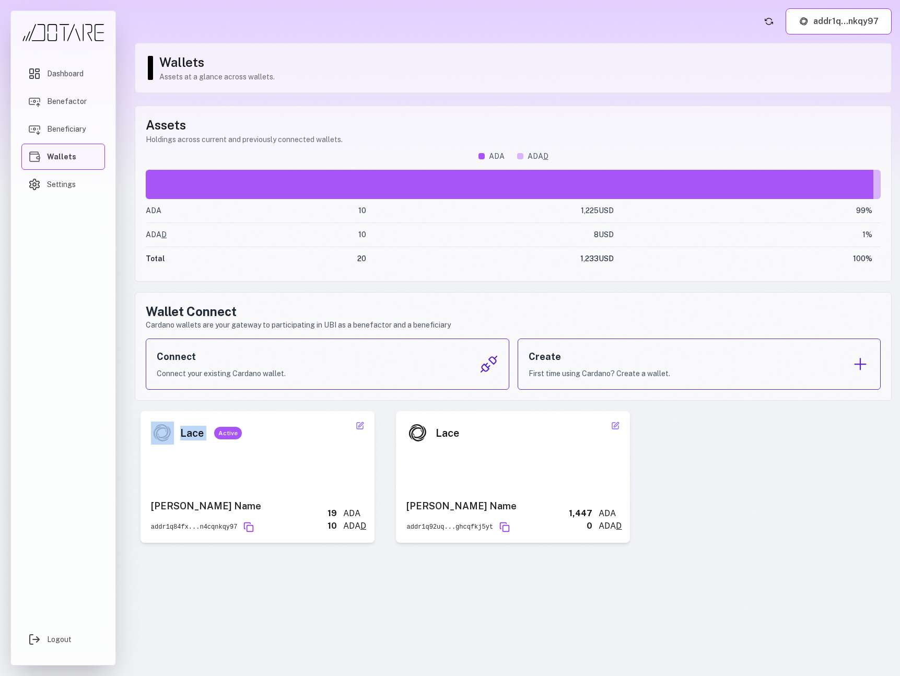
drag, startPoint x: 253, startPoint y: 433, endPoint x: 212, endPoint y: 434, distance: 41.3
click at [212, 434] on div "Lace Active Nick Name addr1q84fx...n4cqnkqy97 19 ADA 10 ADA D" at bounding box center [257, 477] width 234 height 132
click at [249, 435] on div "Lace Active Nick Name addr1q84fx...n4cqnkqy97 19 ADA 10 ADA D" at bounding box center [257, 477] width 234 height 132
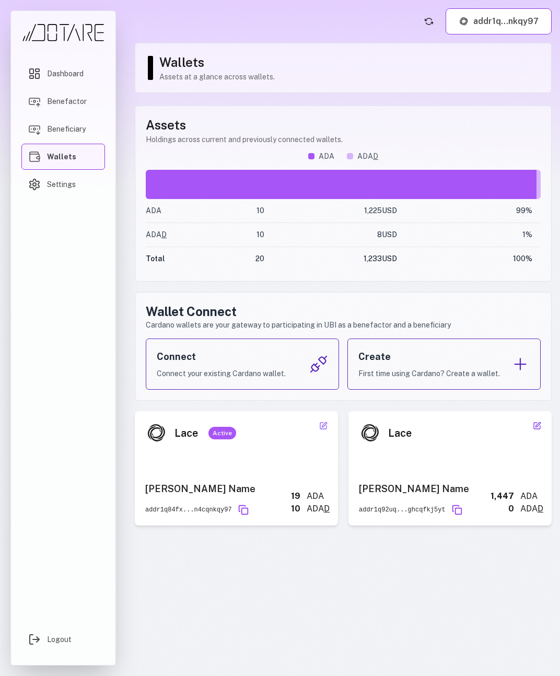
click at [536, 428] on icon at bounding box center [537, 425] width 6 height 6
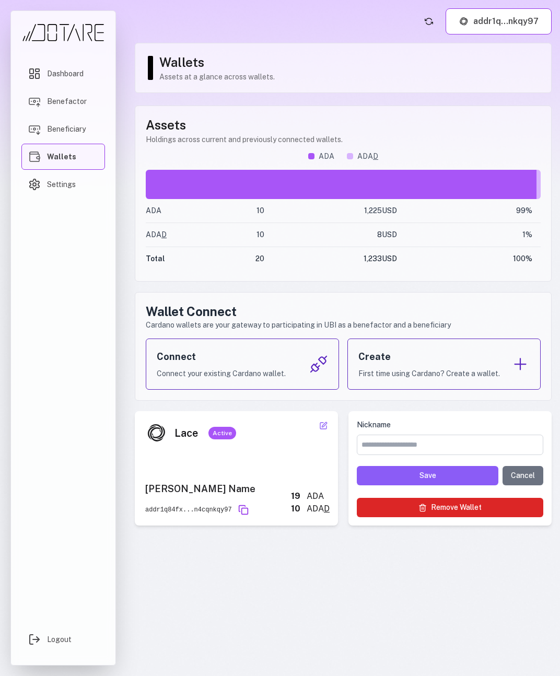
click at [475, 512] on button "Remove Wallet" at bounding box center [450, 507] width 186 height 19
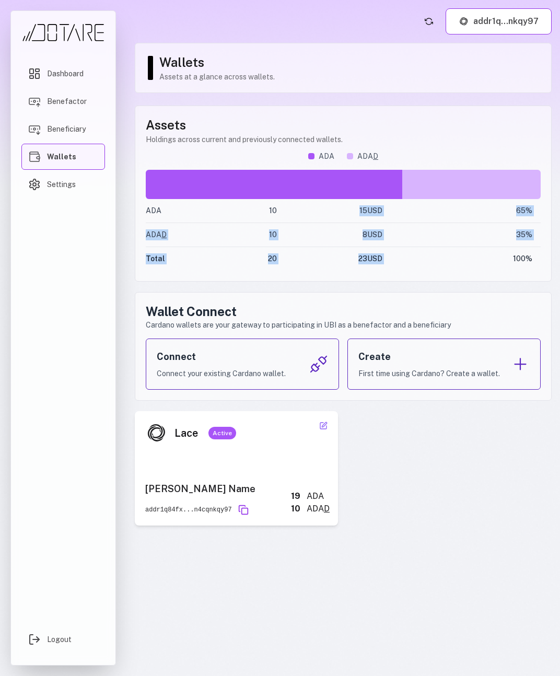
drag, startPoint x: 360, startPoint y: 210, endPoint x: 402, endPoint y: 255, distance: 61.7
click at [402, 255] on tbody "ADA 10 15 USD 65 % ADA D 10 8 USD 35 % Total 20 23 USD 100 %" at bounding box center [343, 235] width 395 height 72
click at [281, 247] on td "23 USD" at bounding box center [329, 259] width 105 height 24
drag, startPoint x: 145, startPoint y: 212, endPoint x: 454, endPoint y: 257, distance: 313.0
click at [454, 257] on div "Assets Holdings across current and previously connected wallets. ADA ADA D ADA …" at bounding box center [343, 193] width 417 height 176
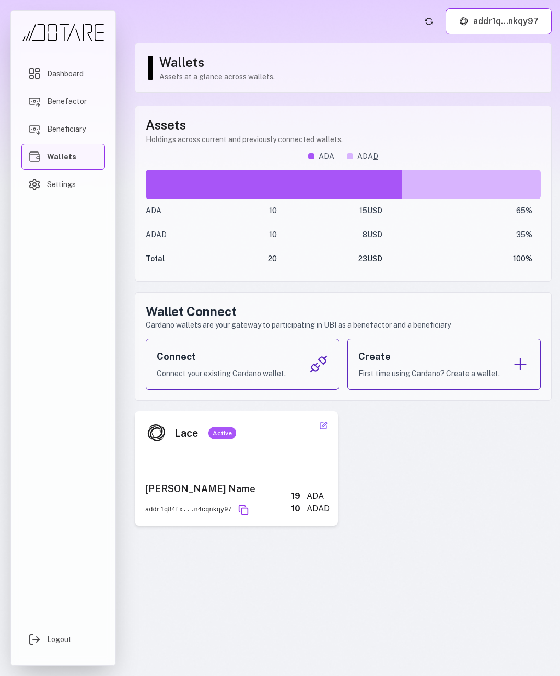
click at [2, 316] on div "Dashboard Benefactor Beneficiary Wallets Settings Logout" at bounding box center [63, 338] width 126 height 676
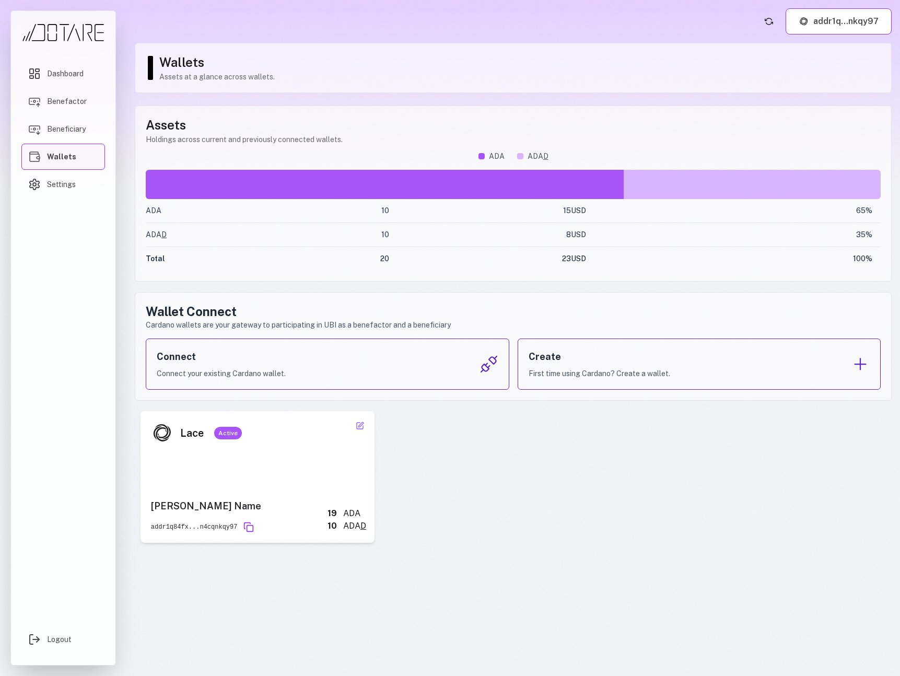
drag, startPoint x: 147, startPoint y: 209, endPoint x: 725, endPoint y: 270, distance: 581.8
click at [559, 270] on div "Assets Holdings across current and previously connected wallets. ADA ADA D ADA …" at bounding box center [513, 193] width 757 height 176
drag, startPoint x: 598, startPoint y: 203, endPoint x: 603, endPoint y: 208, distance: 7.8
click at [559, 208] on td "65 %" at bounding box center [733, 211] width 295 height 24
drag, startPoint x: 563, startPoint y: 210, endPoint x: 604, endPoint y: 261, distance: 65.0
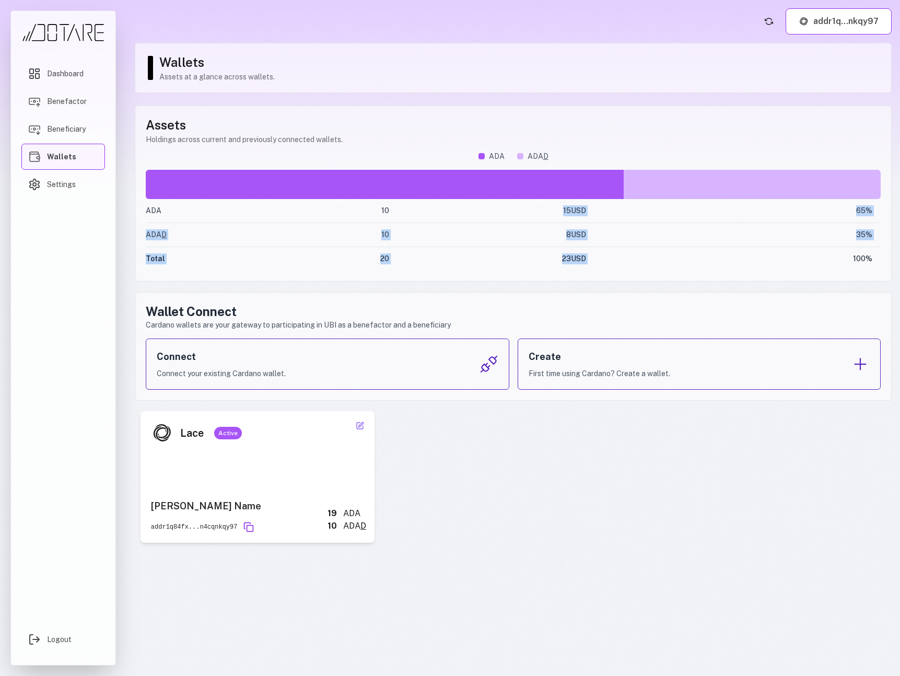
click at [559, 261] on tbody "ADA 10 15 USD 65 % ADA D 10 8 USD 35 % Total 20 23 USD 100 %" at bounding box center [513, 235] width 735 height 72
click at [559, 286] on div "Assets Holdings across current and previously connected wallets. ADA ADA D ADA …" at bounding box center [513, 323] width 757 height 437
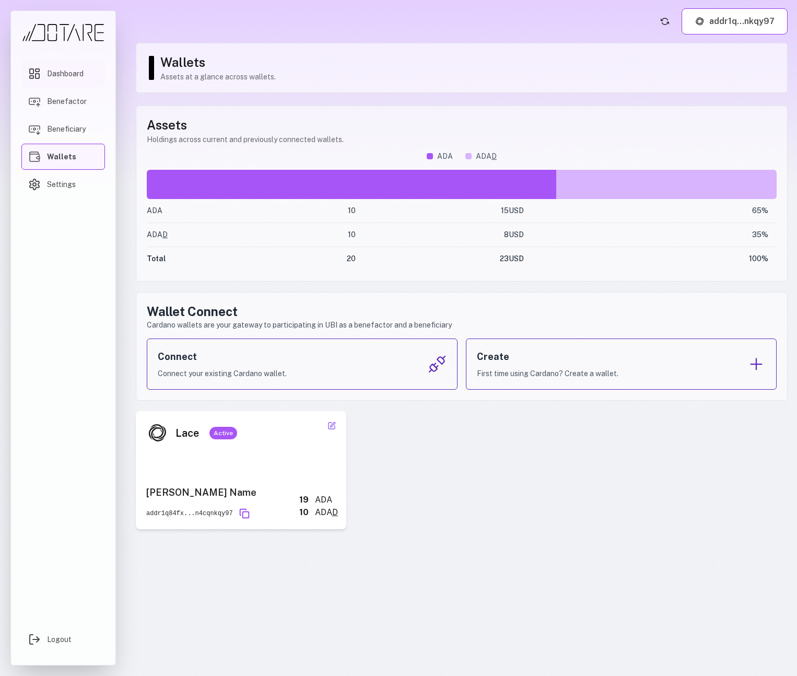
click at [72, 76] on span "Dashboard" at bounding box center [65, 73] width 37 height 10
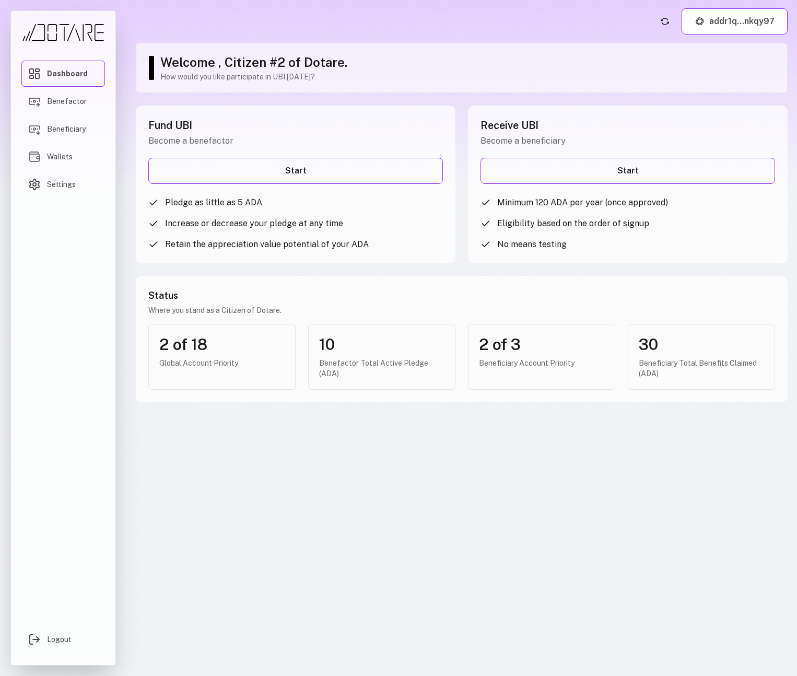
click at [185, 23] on header "addr1q...nkqy97" at bounding box center [462, 21] width 652 height 26
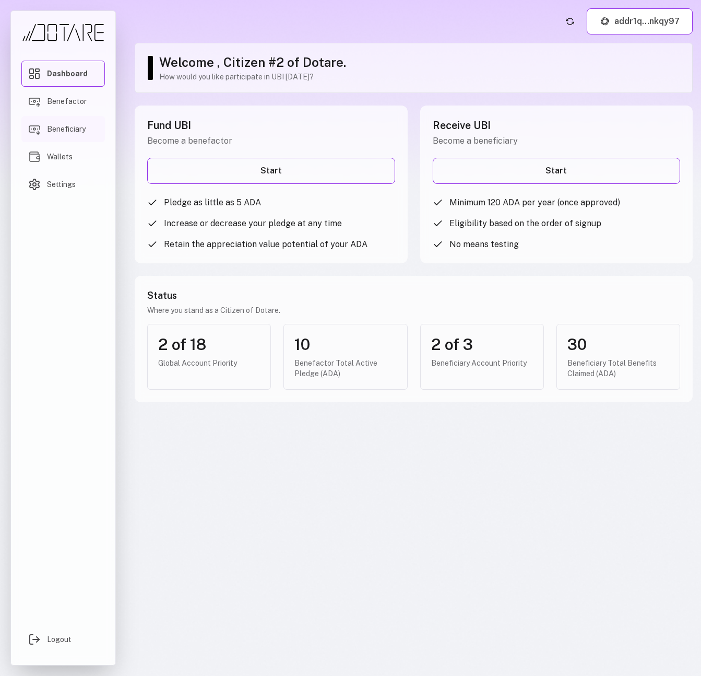
click at [68, 120] on link "Beneficiary" at bounding box center [63, 129] width 84 height 26
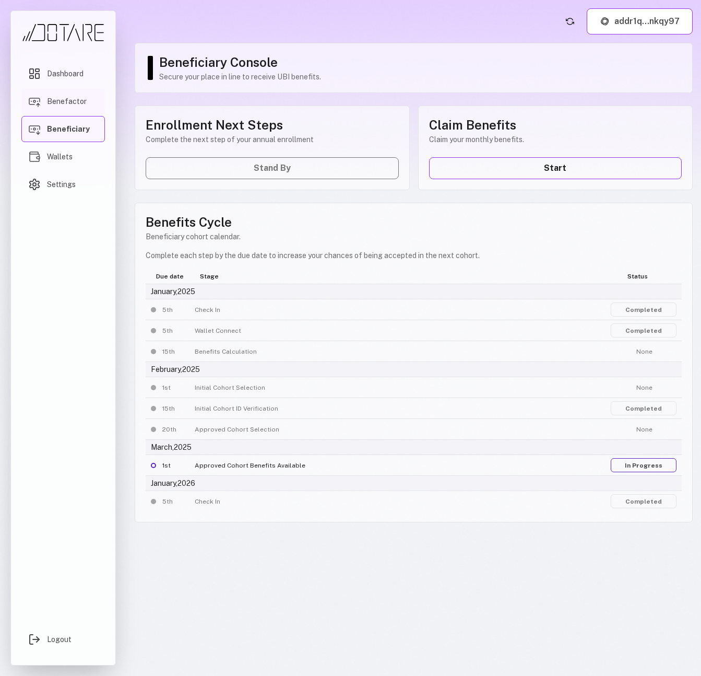
click at [68, 107] on link "Benefactor" at bounding box center [63, 101] width 84 height 26
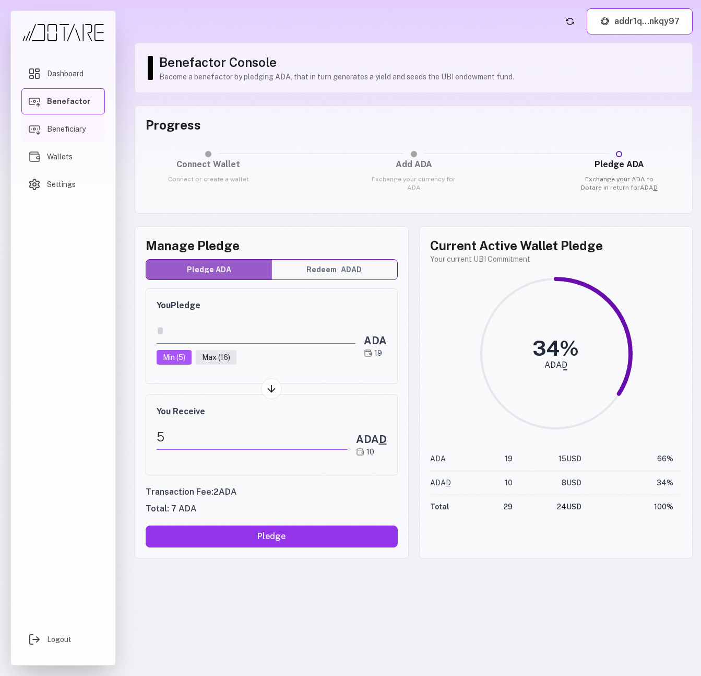
click at [72, 137] on link "Beneficiary" at bounding box center [63, 129] width 84 height 26
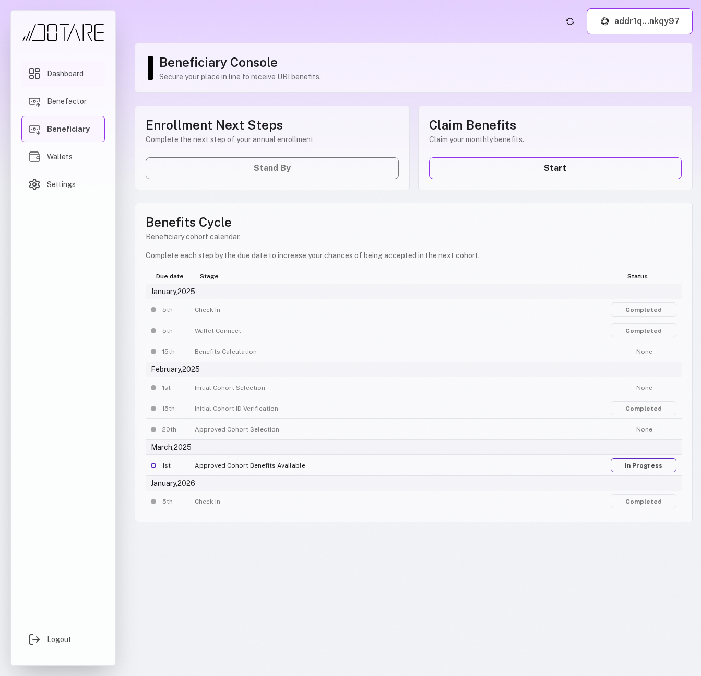
click at [83, 72] on span "Dashboard" at bounding box center [65, 73] width 37 height 10
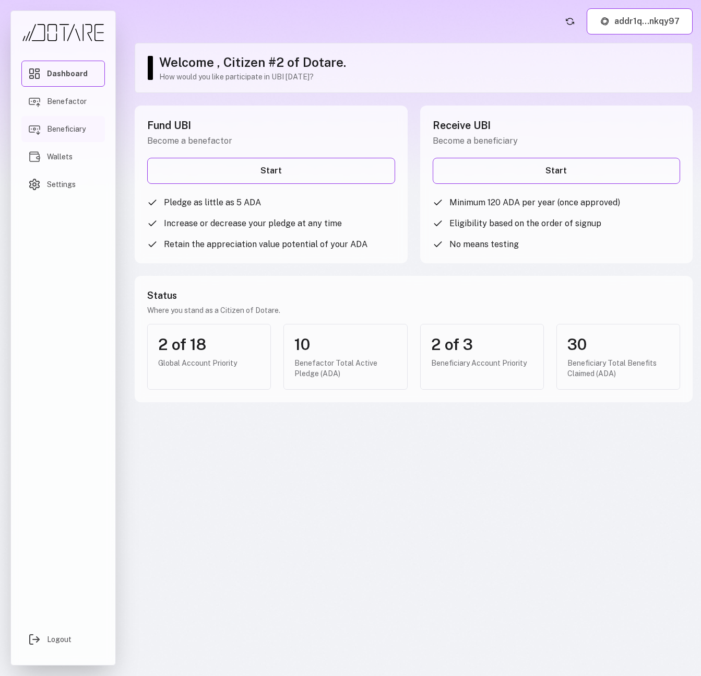
click at [80, 132] on span "Beneficiary" at bounding box center [66, 129] width 39 height 10
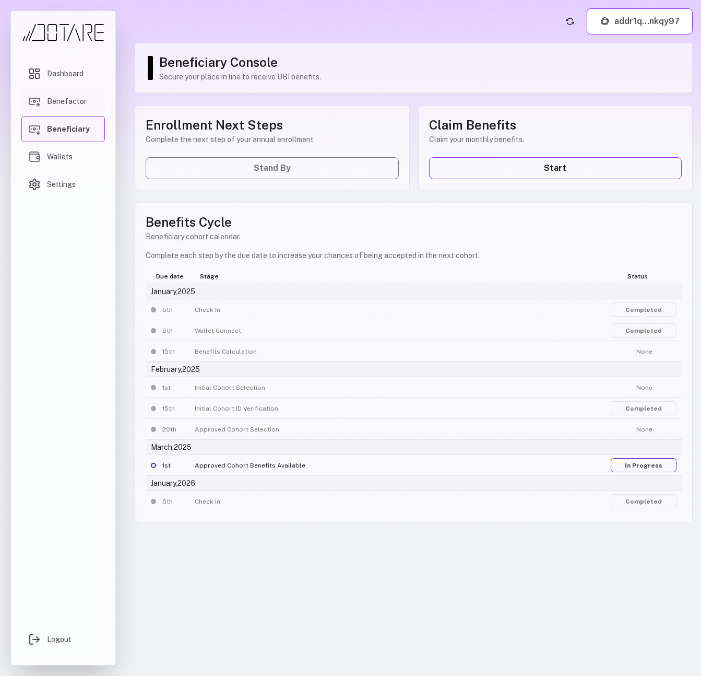
click at [80, 105] on span "Benefactor" at bounding box center [67, 101] width 40 height 10
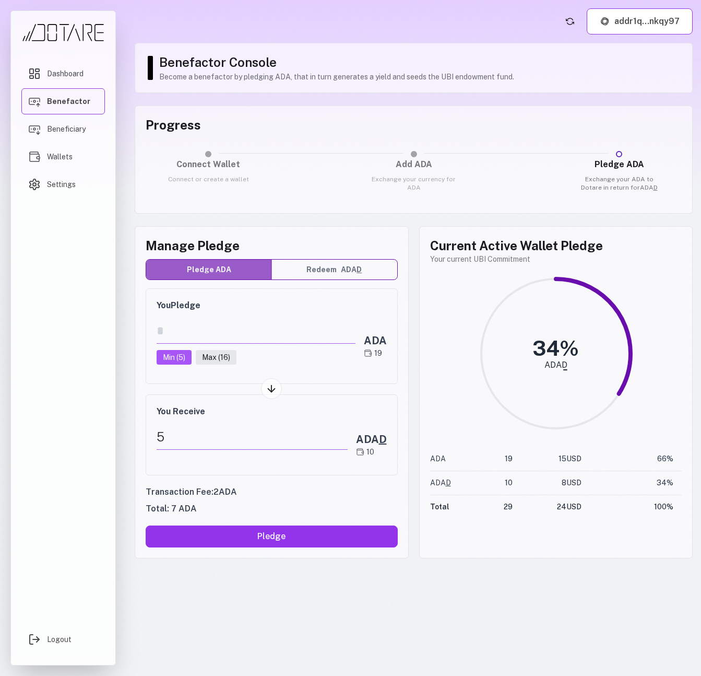
click at [213, 368] on div "* Min ( 5 ) Max ( 16 )" at bounding box center [256, 345] width 199 height 55
click at [212, 361] on button "Max ( 16 )" at bounding box center [216, 357] width 41 height 15
click at [316, 271] on button "Redeem ADA D" at bounding box center [334, 270] width 125 height 20
type input "**"
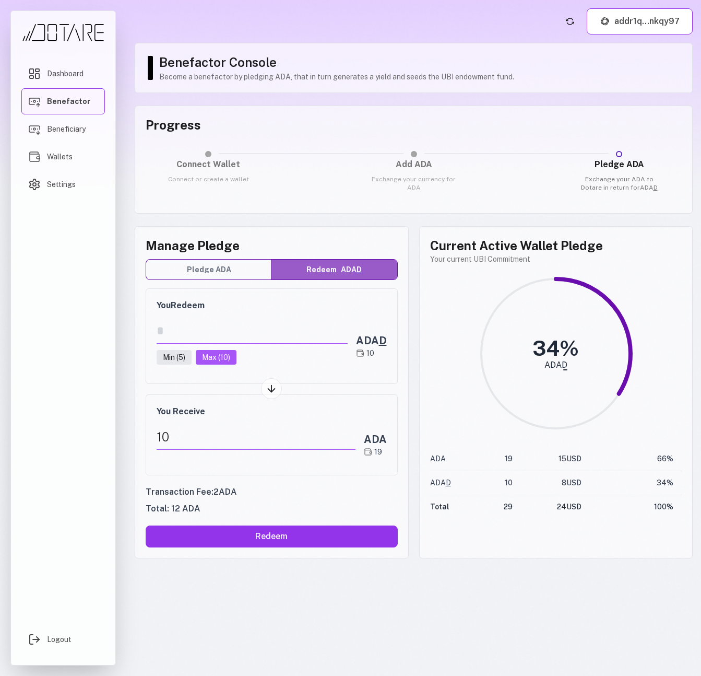
click at [239, 275] on button "Pledge ADA" at bounding box center [208, 270] width 125 height 20
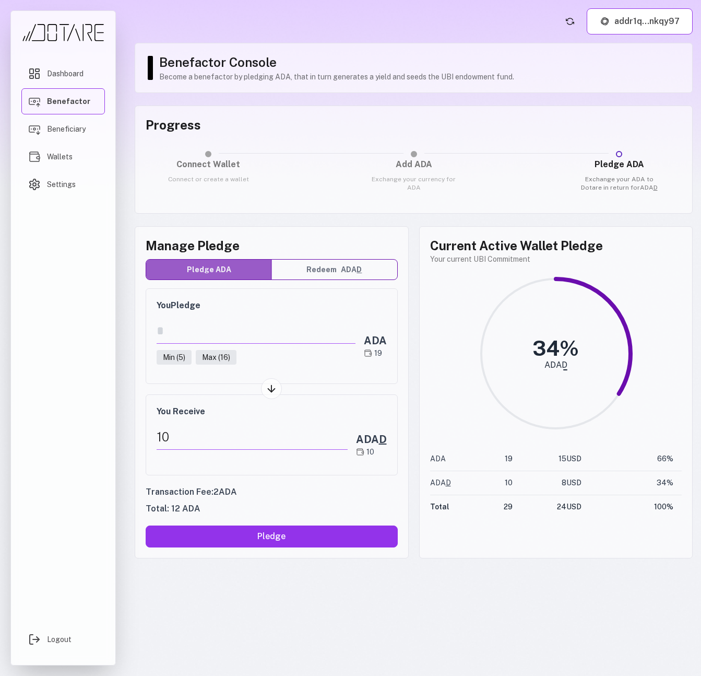
click at [279, 274] on button "Redeem ADA D" at bounding box center [334, 270] width 125 height 20
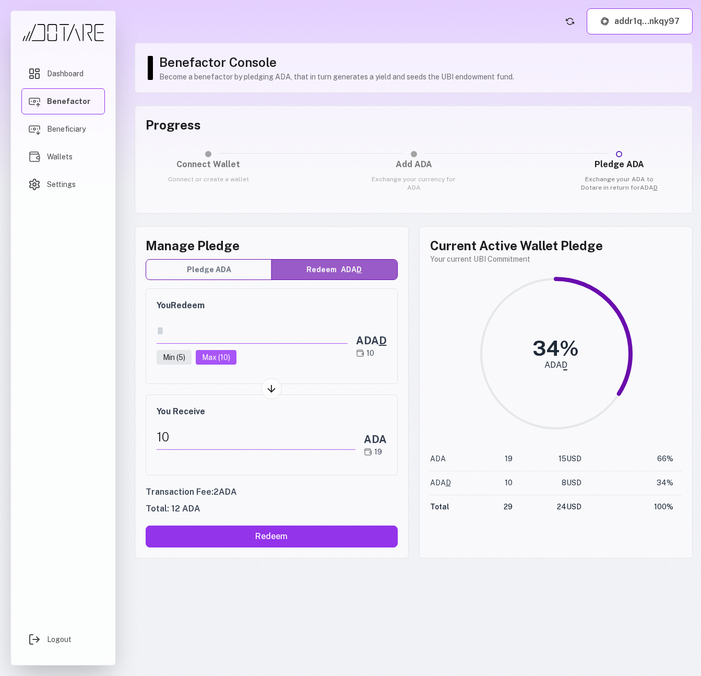
click at [232, 273] on button "Pledge ADA" at bounding box center [208, 270] width 125 height 20
